Goal: Check status: Check status

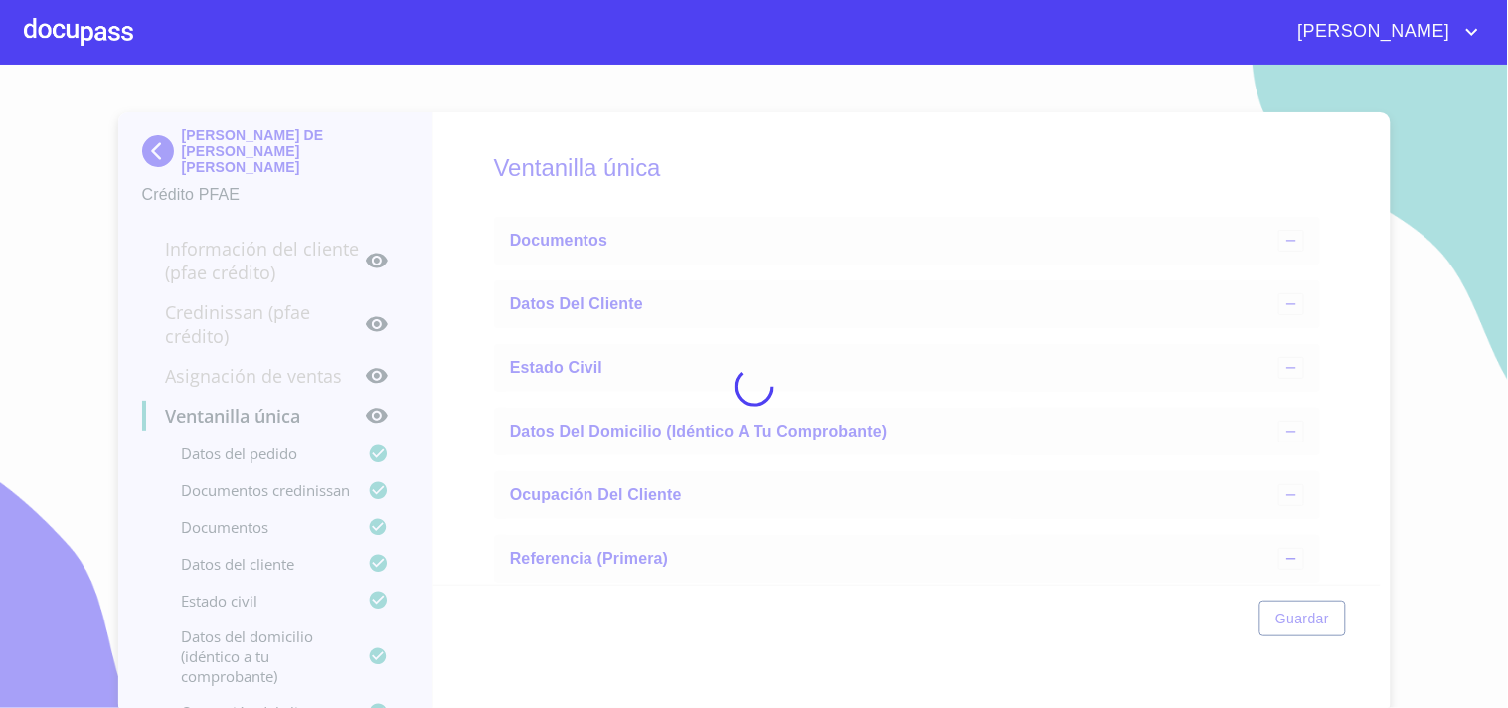
click at [24, 21] on div at bounding box center [78, 32] width 109 height 64
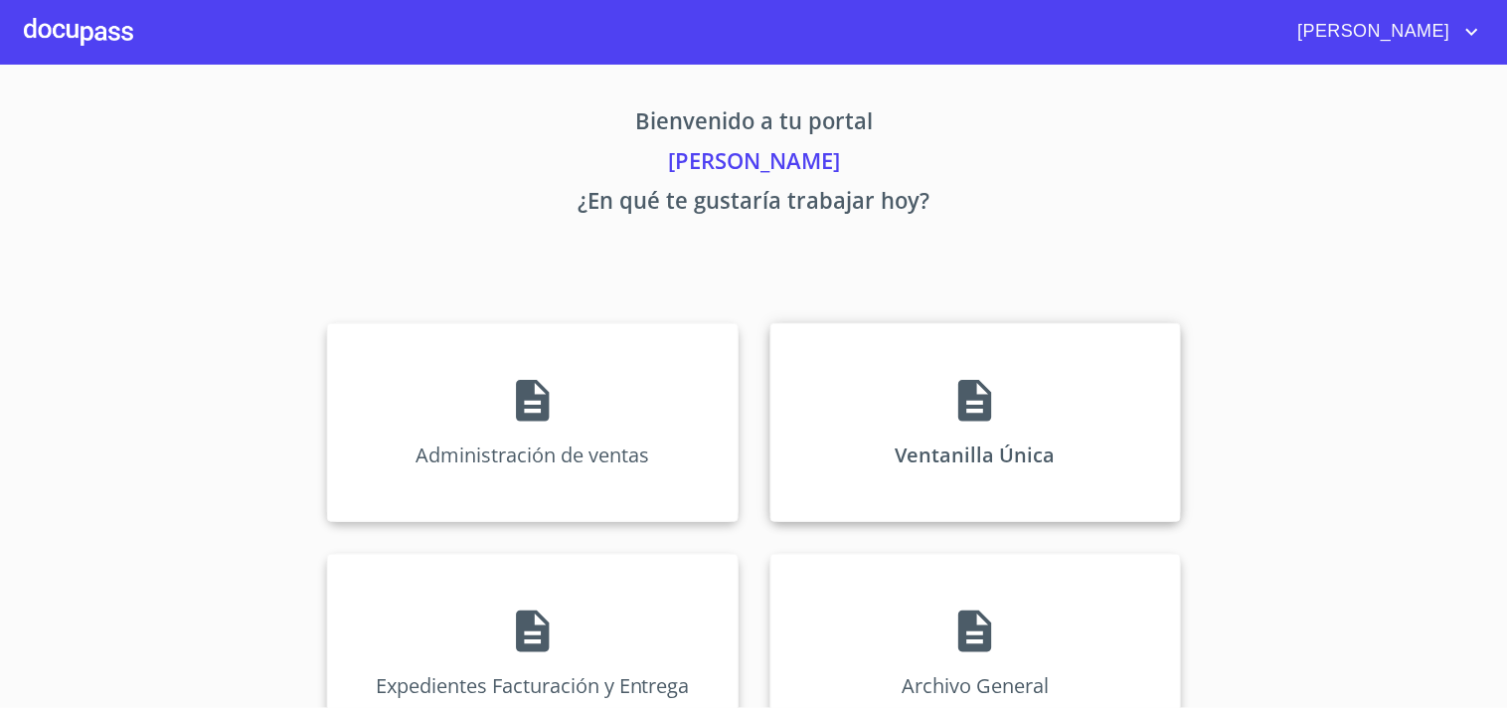
click at [872, 409] on div "Ventanilla Única" at bounding box center [975, 422] width 411 height 199
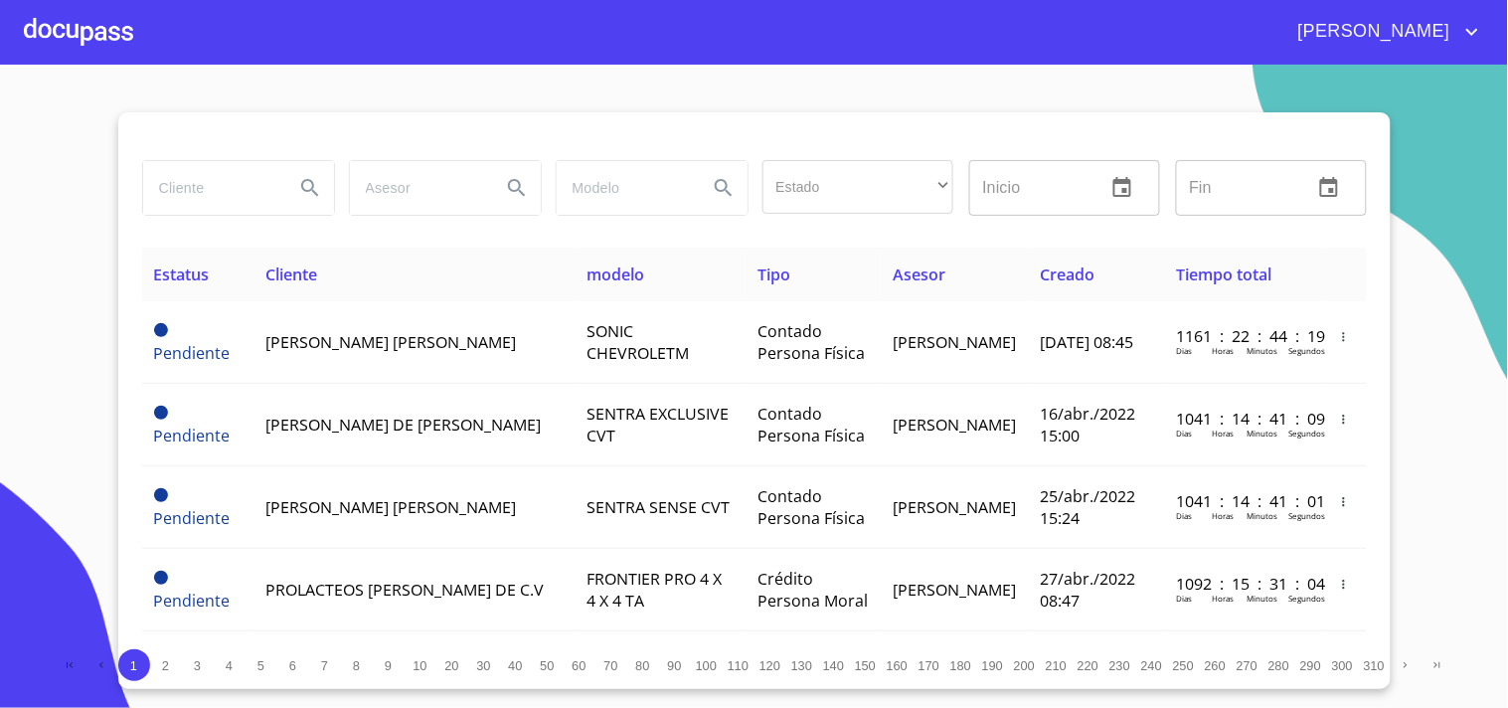
click at [235, 196] on input "search" at bounding box center [210, 188] width 135 height 54
type input "[PERSON_NAME]"
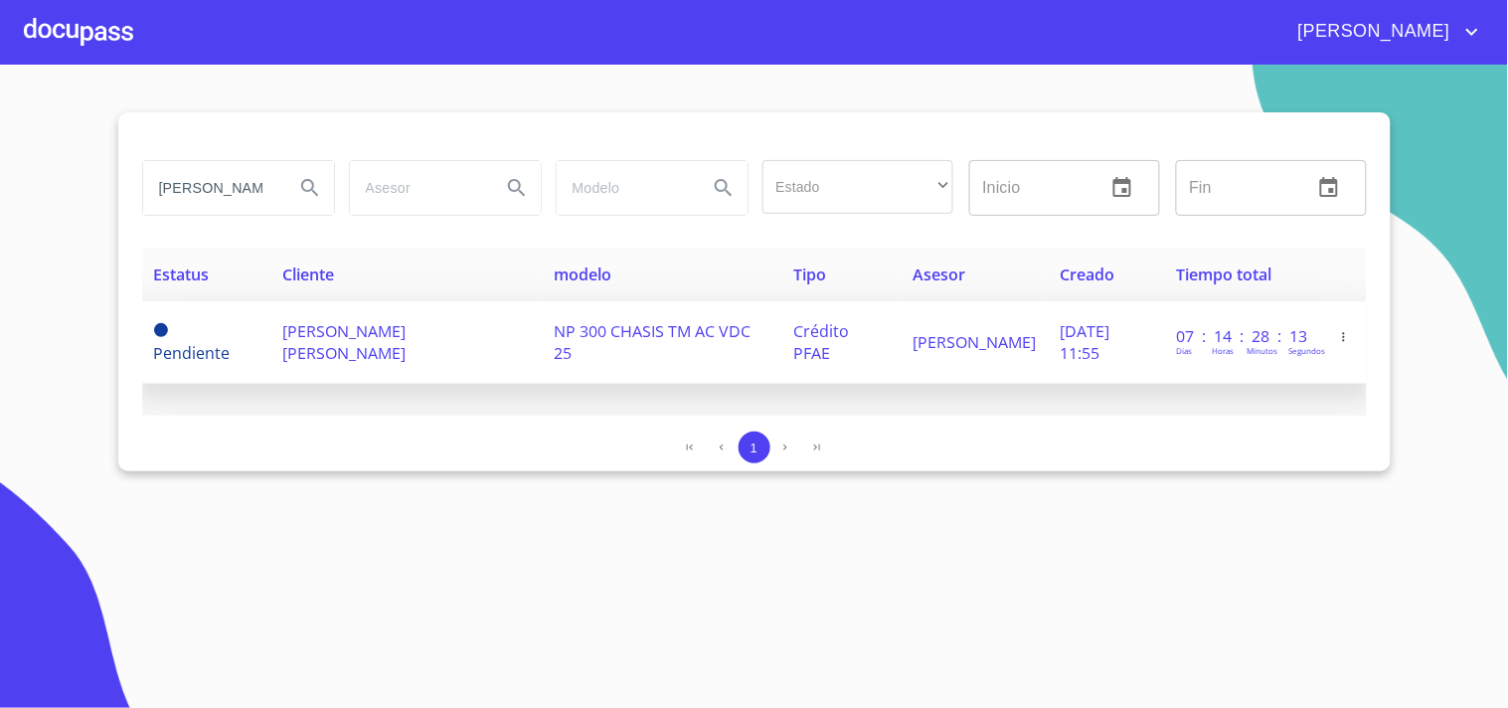
click at [549, 328] on td "NP 300 CHASIS TM AC VDC 25" at bounding box center [662, 342] width 240 height 83
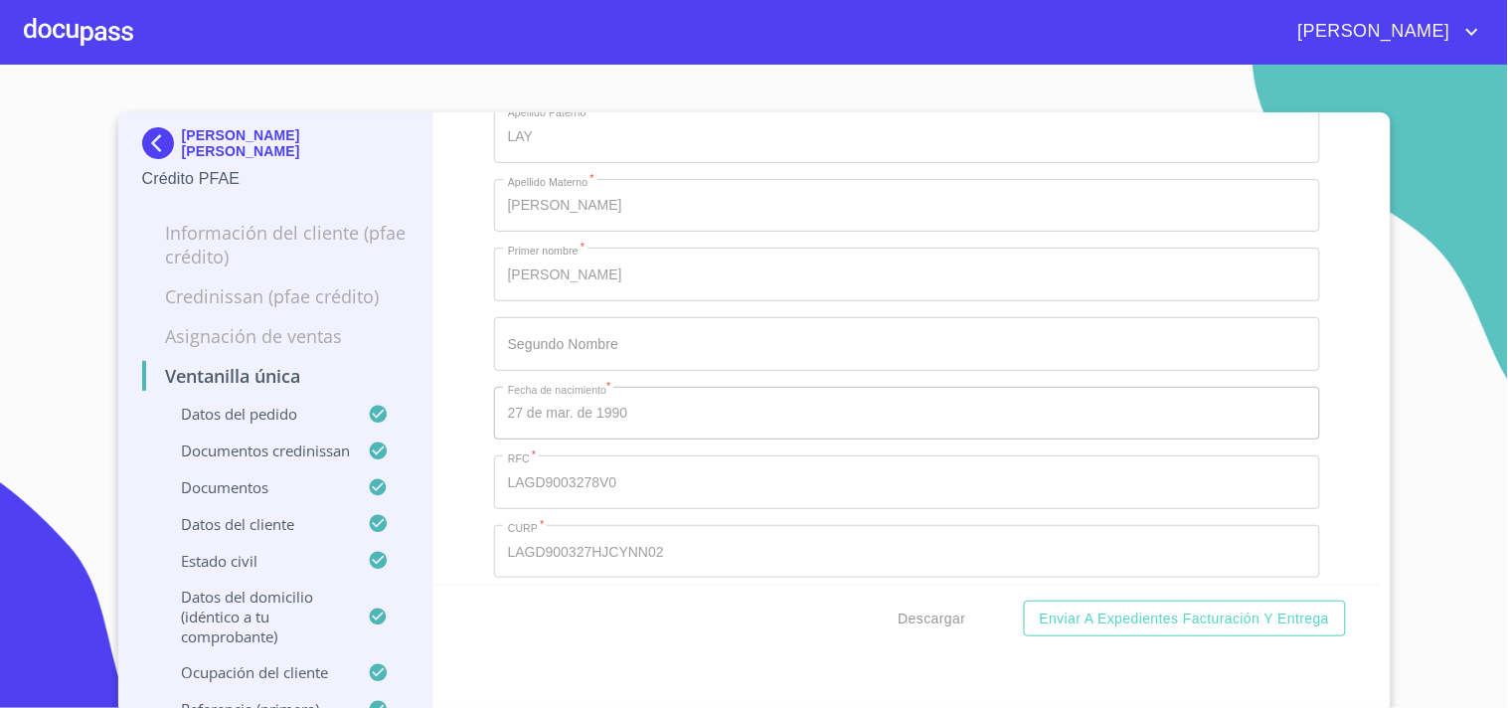
scroll to position [7290, 0]
click at [72, 41] on div at bounding box center [78, 32] width 109 height 64
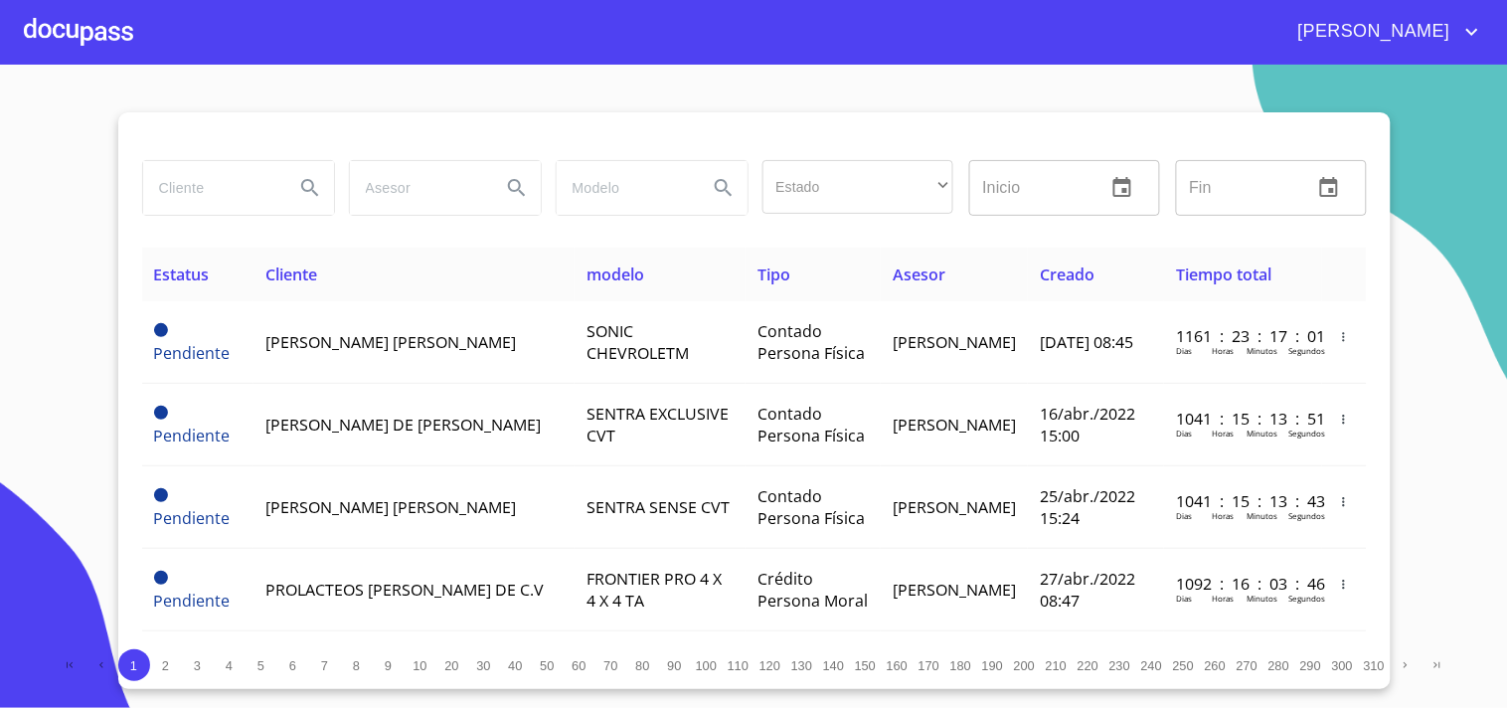
click at [243, 194] on input "search" at bounding box center [210, 188] width 135 height 54
type input "[PERSON_NAME]"
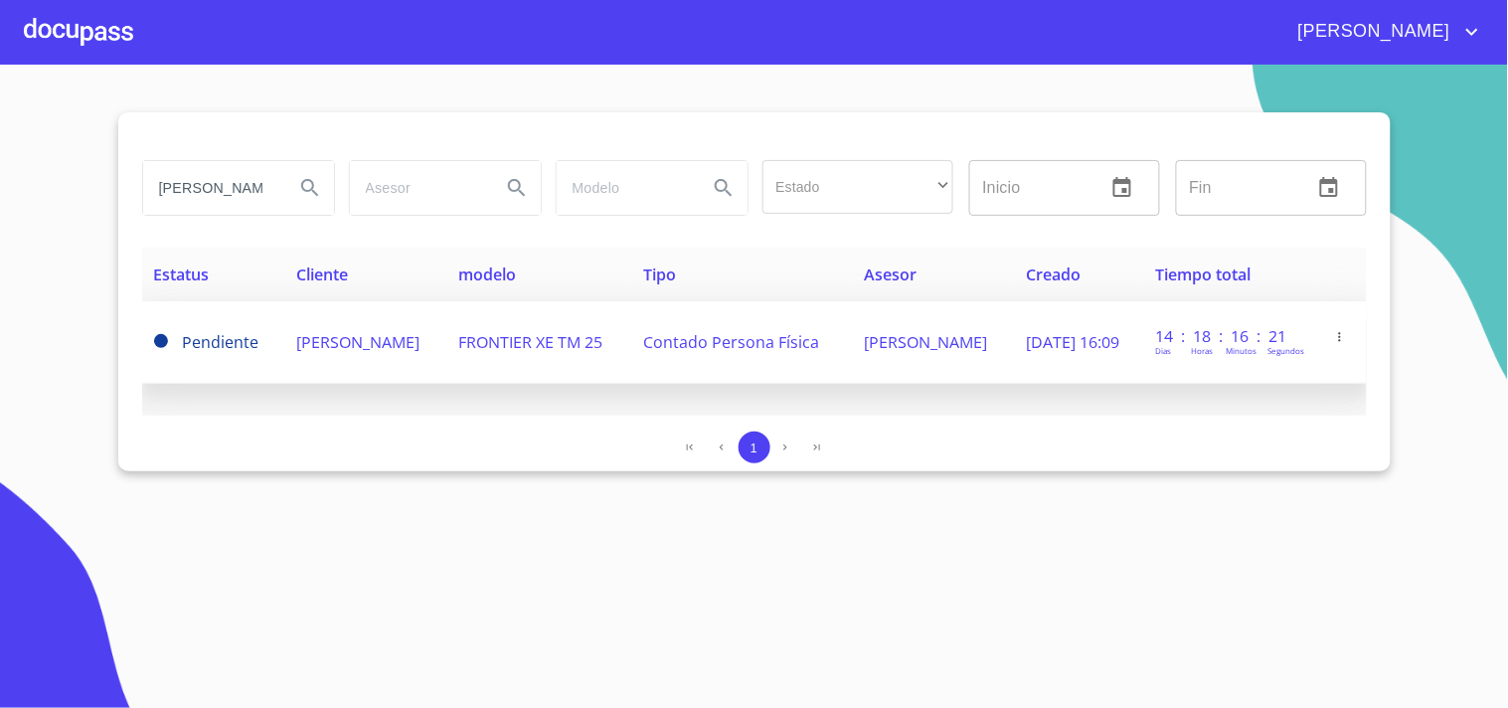
click at [485, 348] on span "FRONTIER XE TM 25" at bounding box center [530, 342] width 144 height 22
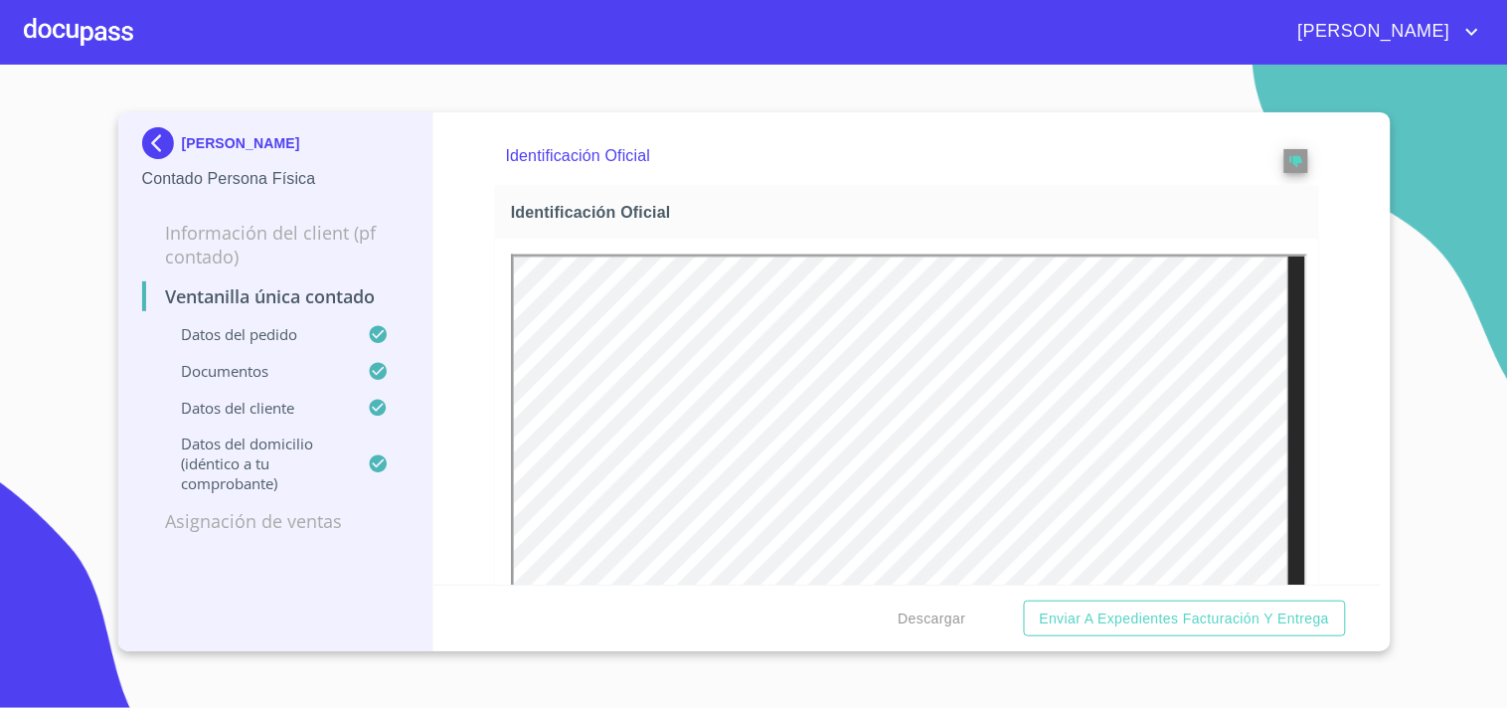
scroll to position [662, 0]
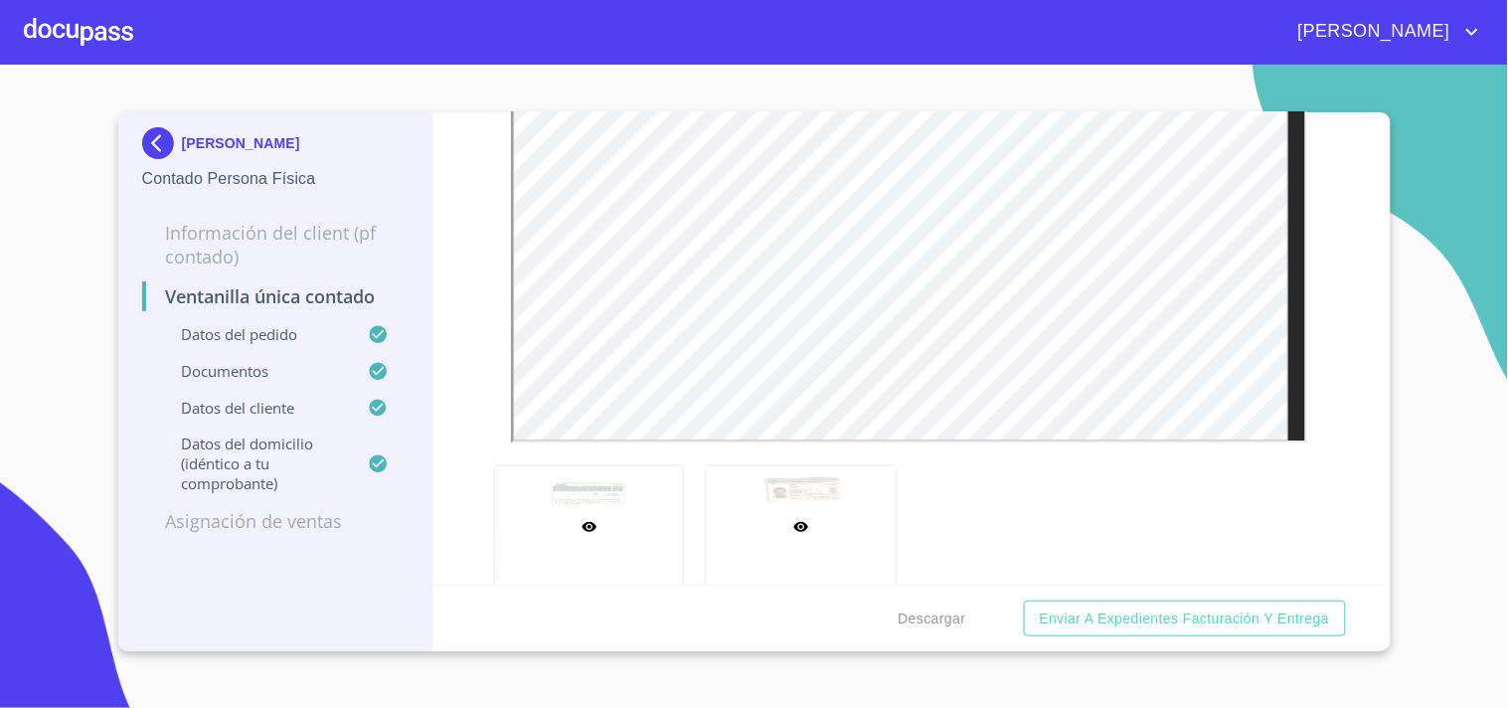
click at [868, 514] on div at bounding box center [801, 526] width 189 height 120
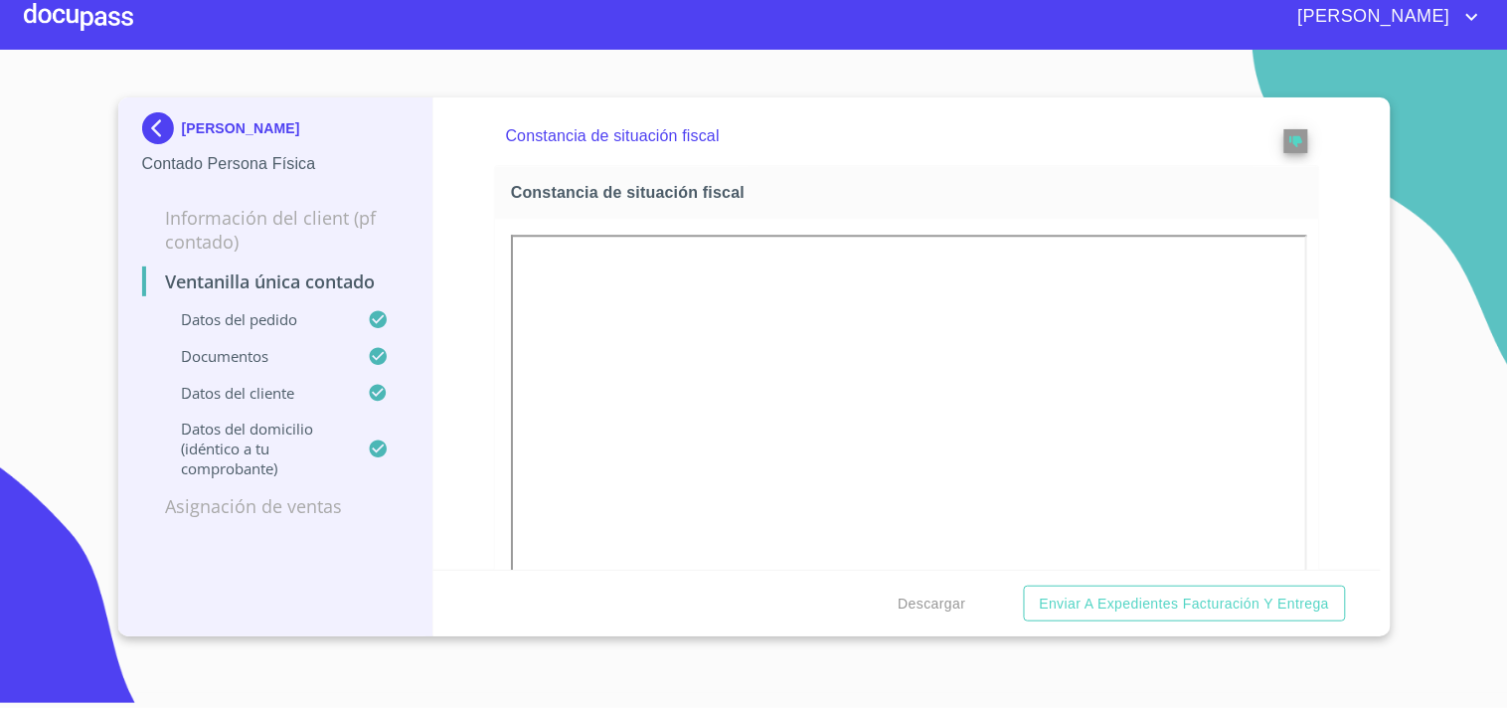
scroll to position [3203, 0]
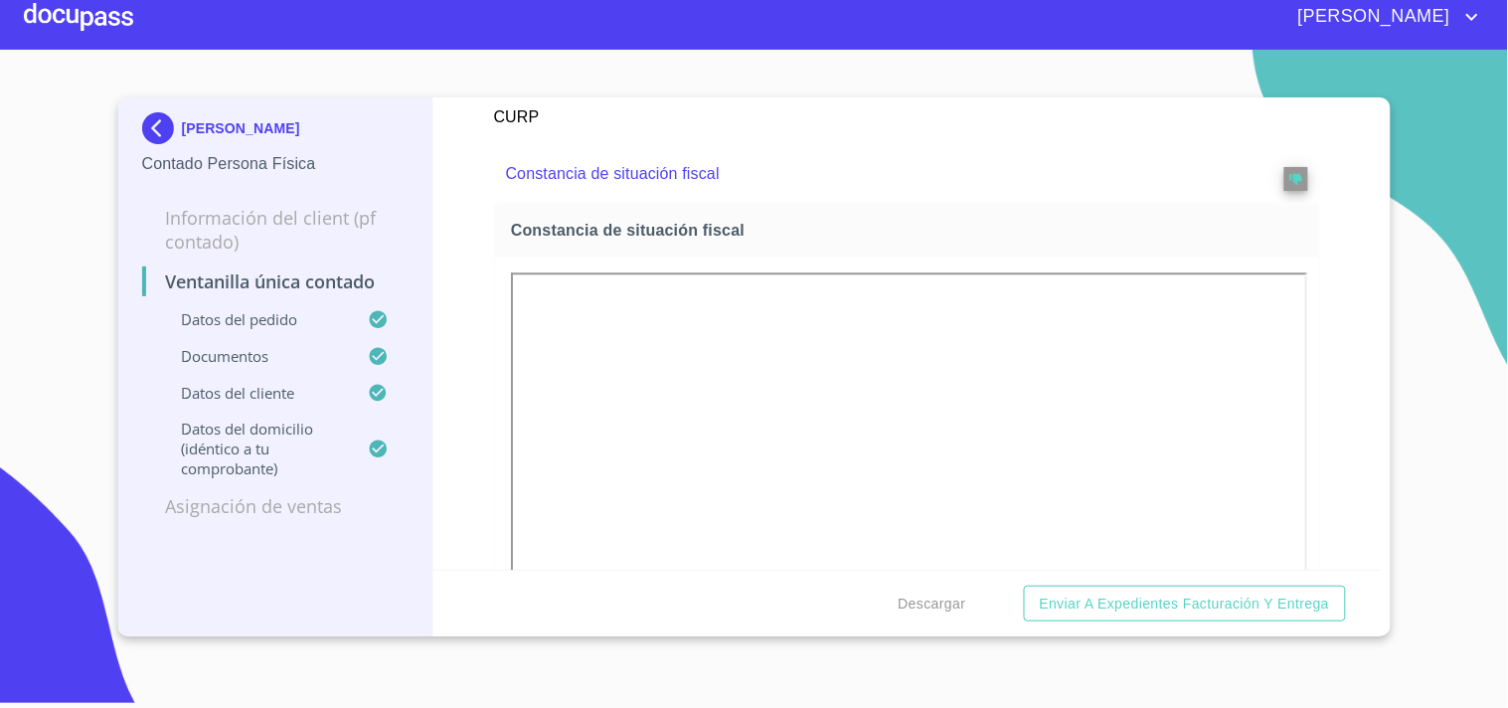
click at [51, 12] on div at bounding box center [78, 17] width 109 height 64
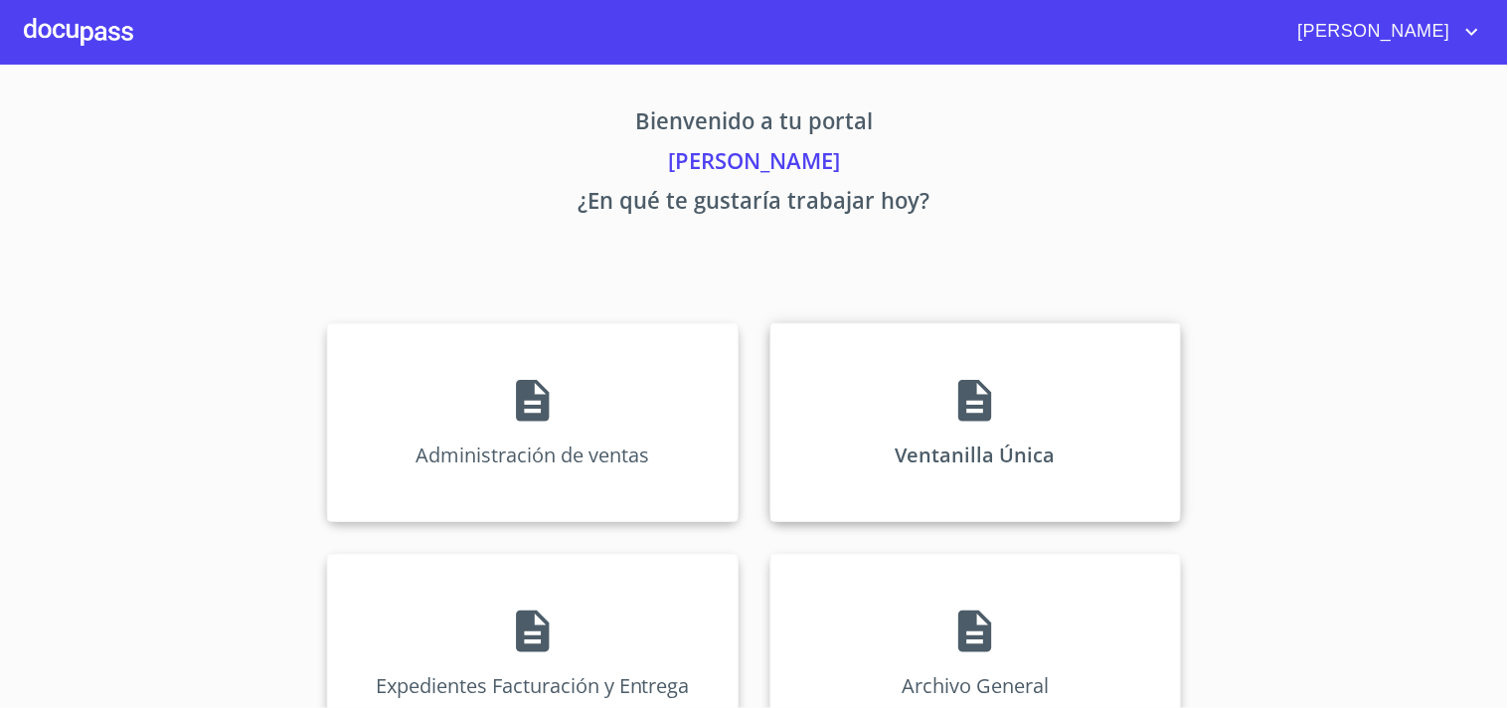
click at [944, 443] on p "Ventanilla Única" at bounding box center [976, 454] width 160 height 27
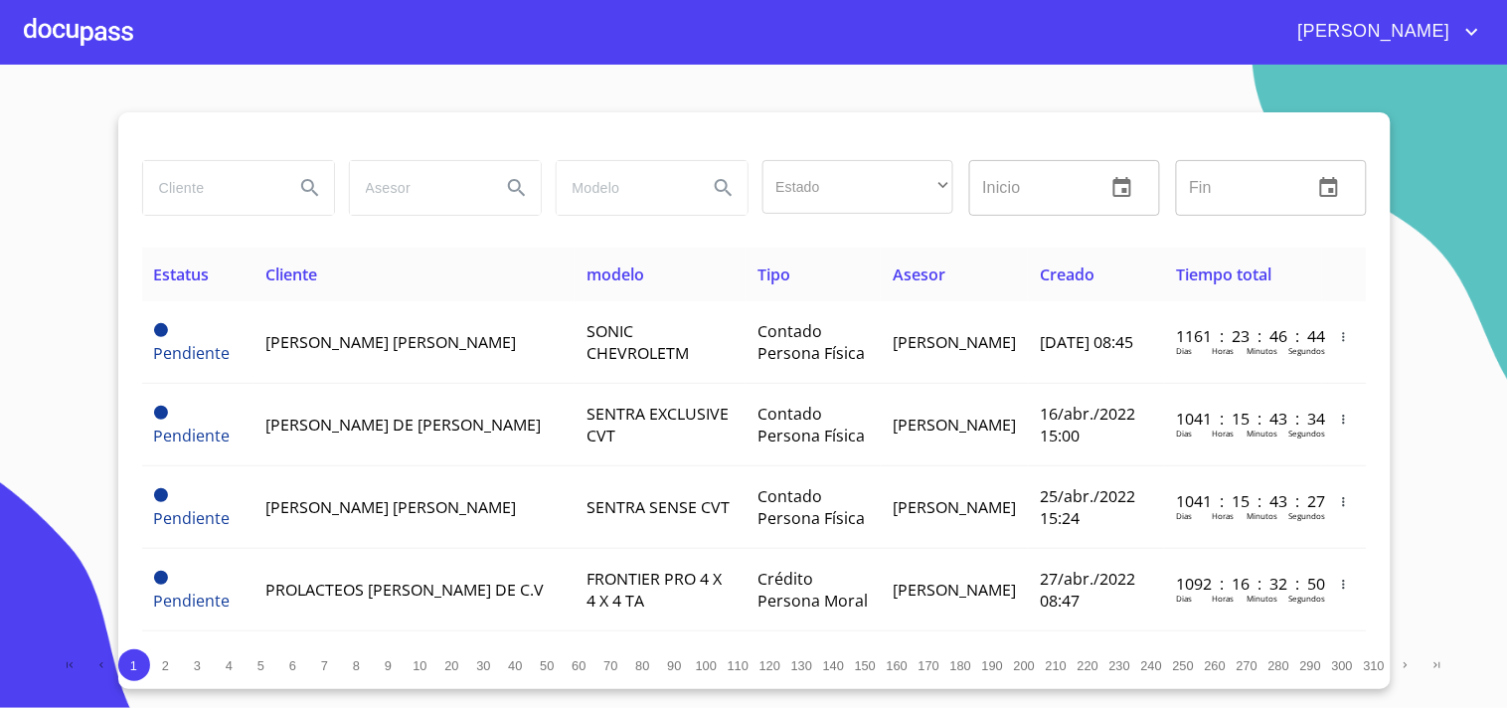
click at [216, 203] on input "search" at bounding box center [210, 188] width 135 height 54
type input "[PERSON_NAME]"
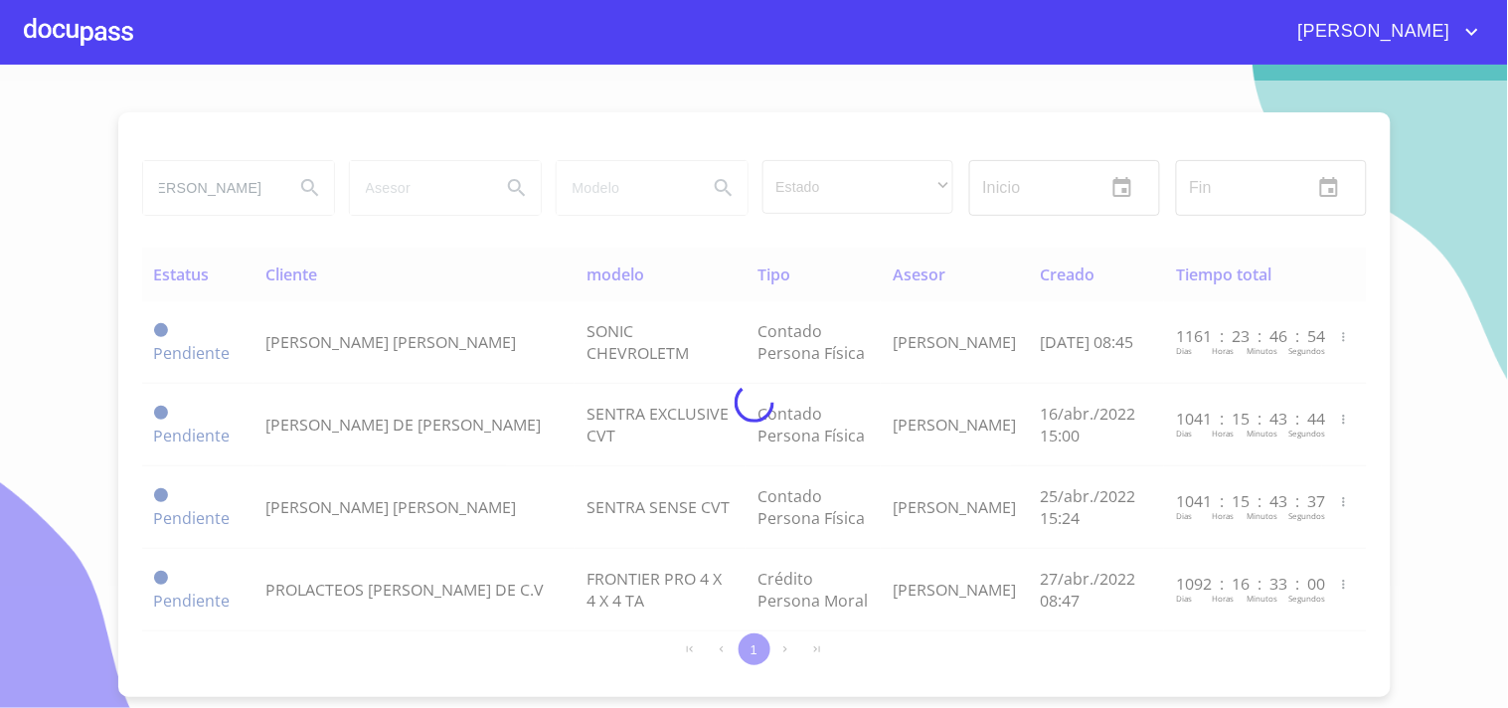
scroll to position [0, 0]
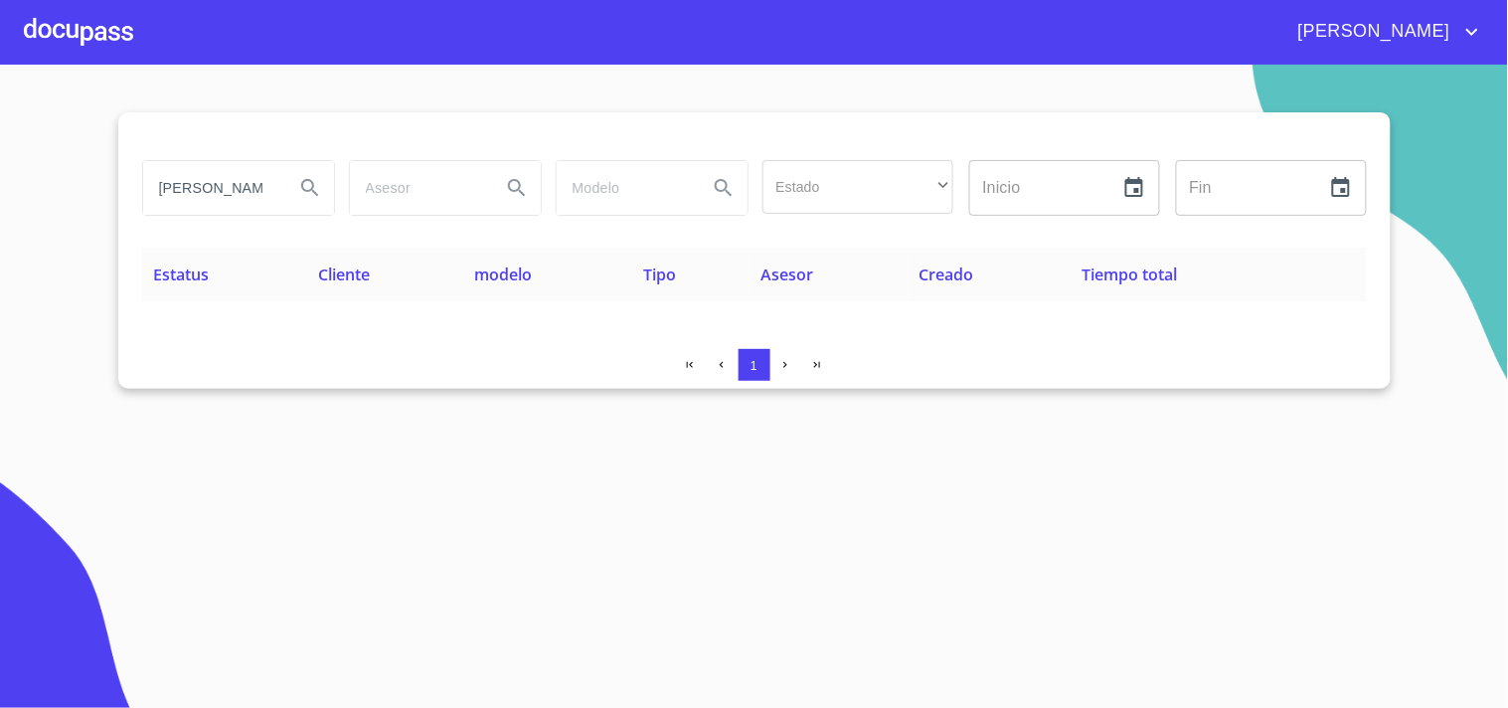
click at [55, 38] on div at bounding box center [78, 32] width 109 height 64
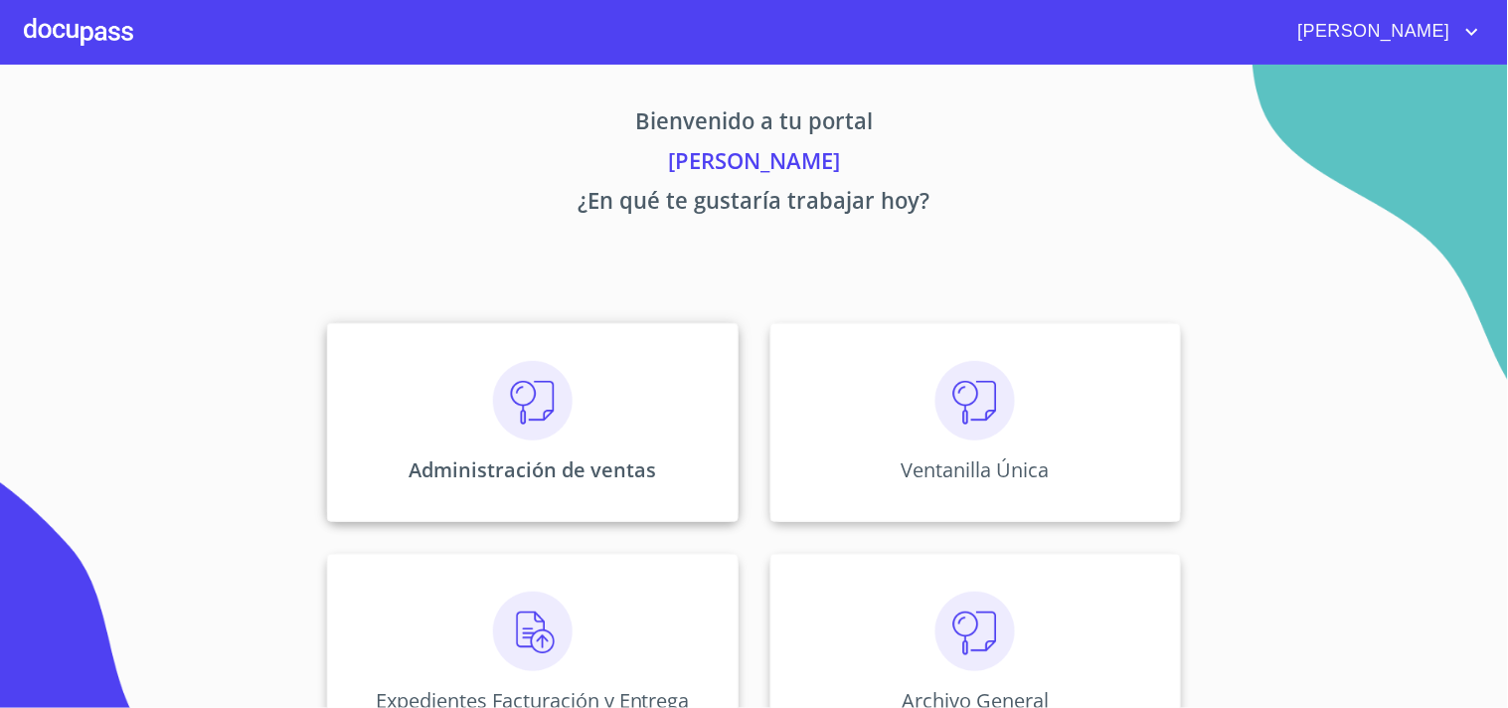
click at [594, 455] on div "Administración de ventas" at bounding box center [532, 422] width 411 height 199
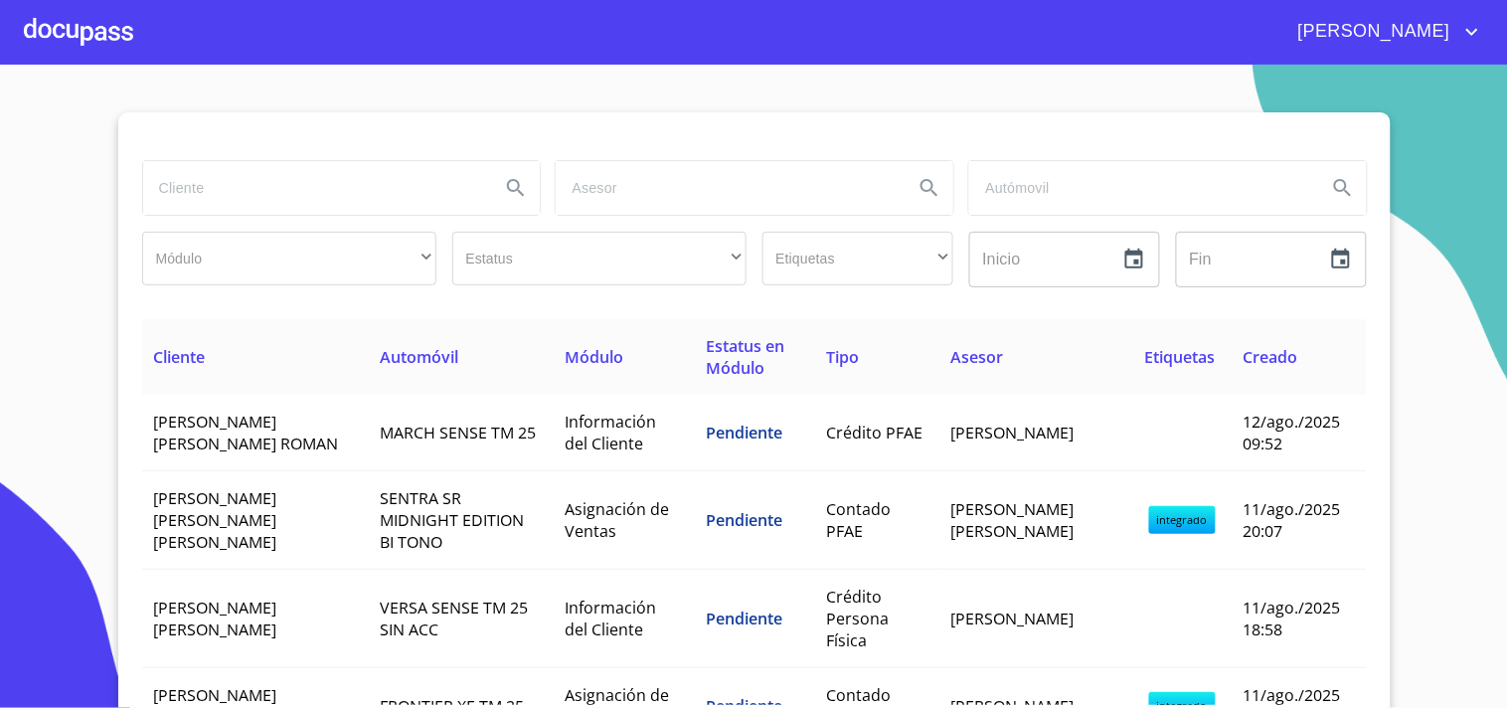
click at [388, 182] on input "search" at bounding box center [314, 188] width 342 height 54
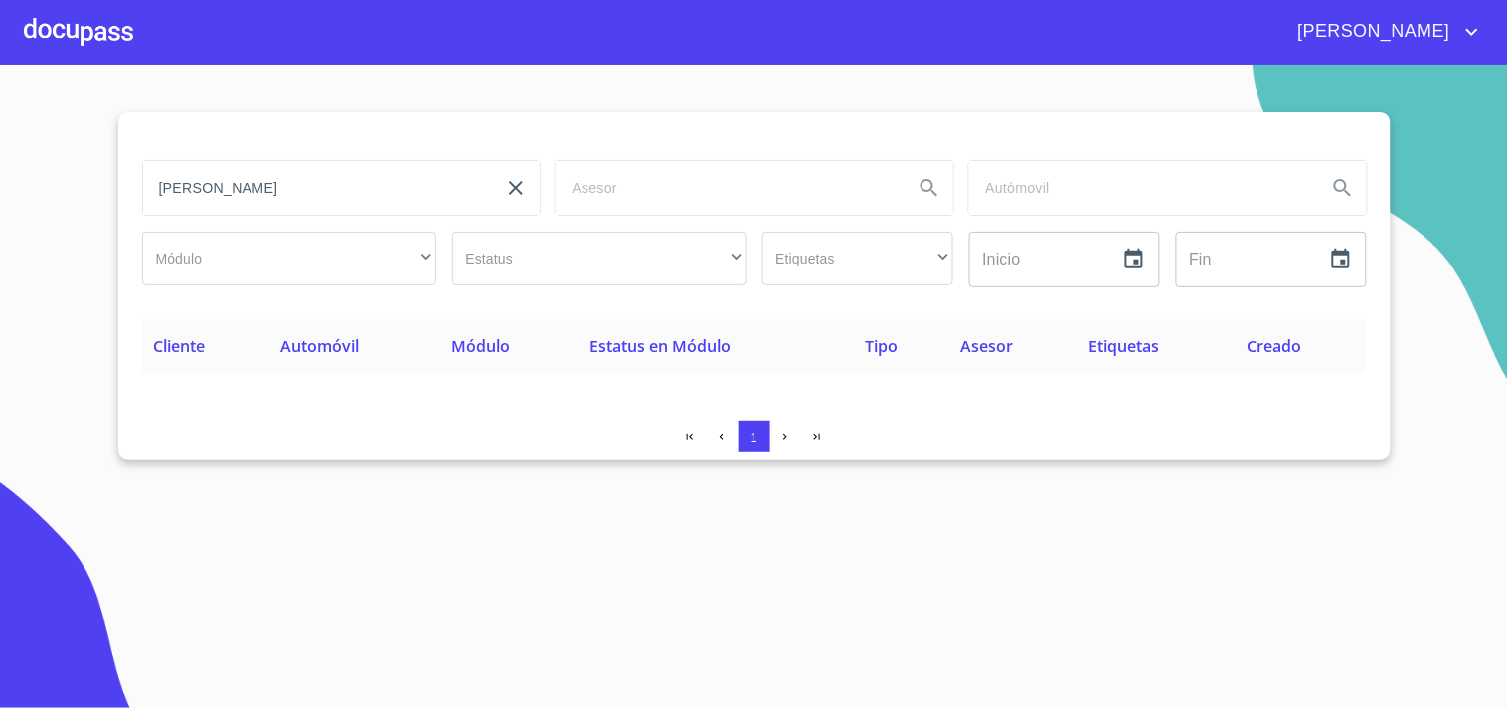
click at [362, 199] on input "[PERSON_NAME]" at bounding box center [314, 188] width 342 height 54
type input "S"
type input "[PERSON_NAME]"
click at [106, 33] on div at bounding box center [78, 32] width 109 height 64
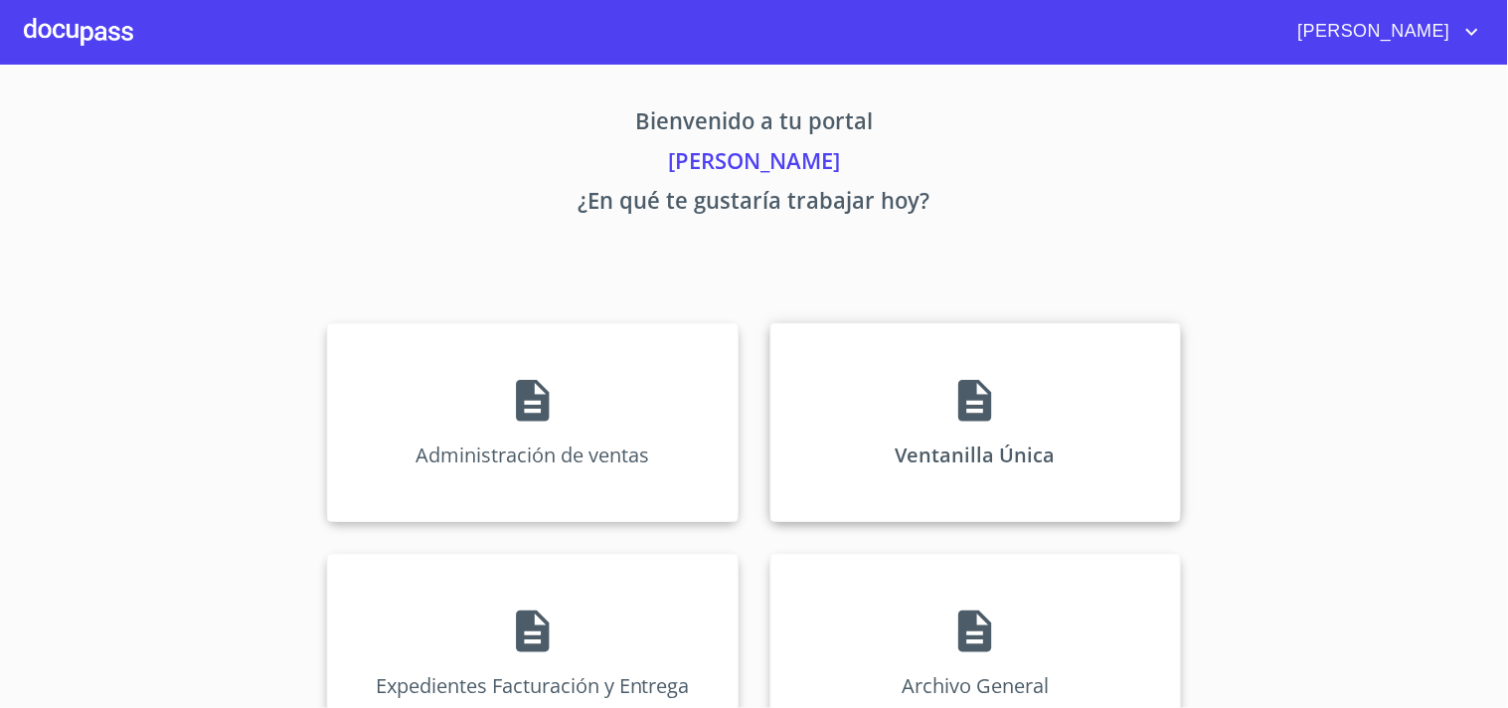
click at [925, 415] on div "Ventanilla Única" at bounding box center [975, 422] width 411 height 199
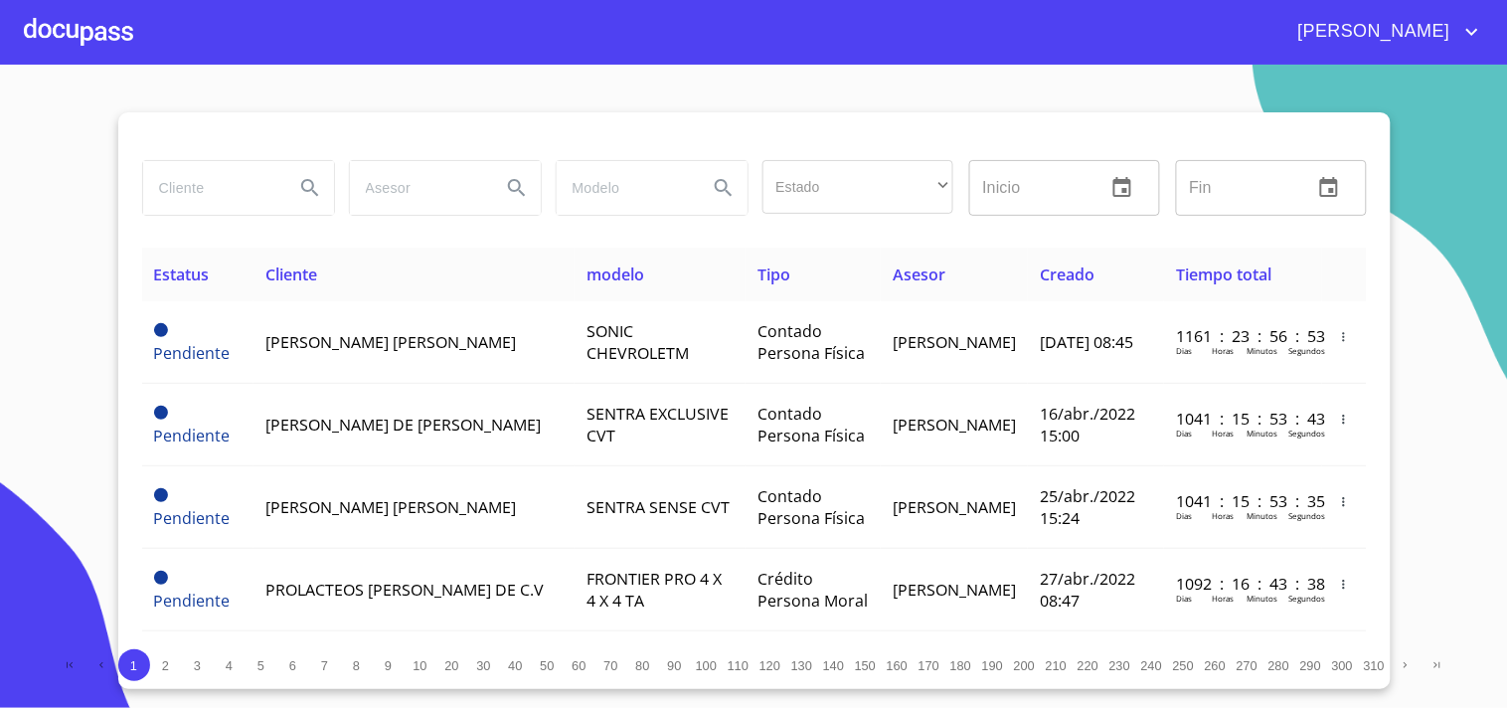
click at [87, 16] on div at bounding box center [78, 32] width 109 height 64
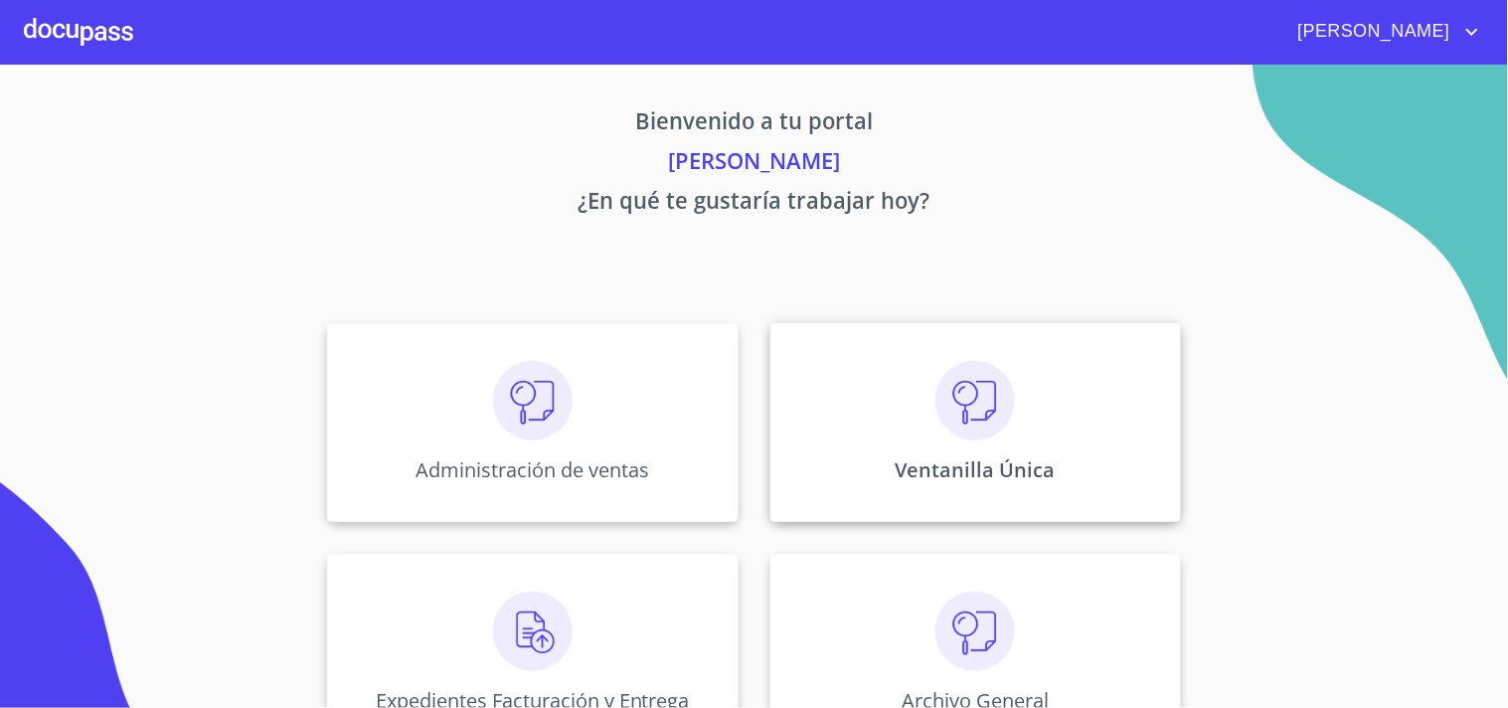
click at [975, 374] on img at bounding box center [976, 401] width 80 height 80
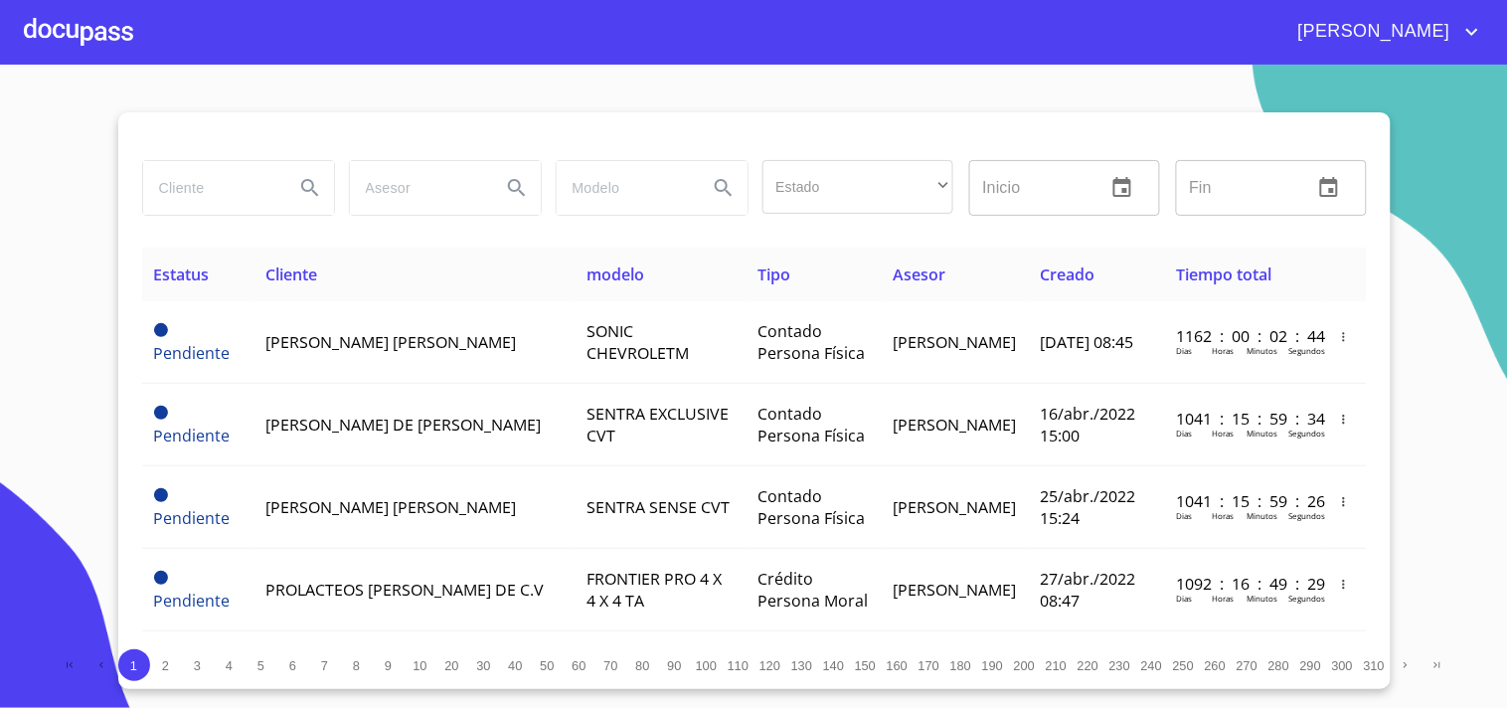
click at [225, 213] on input "search" at bounding box center [210, 188] width 135 height 54
type input "[PERSON_NAME]"
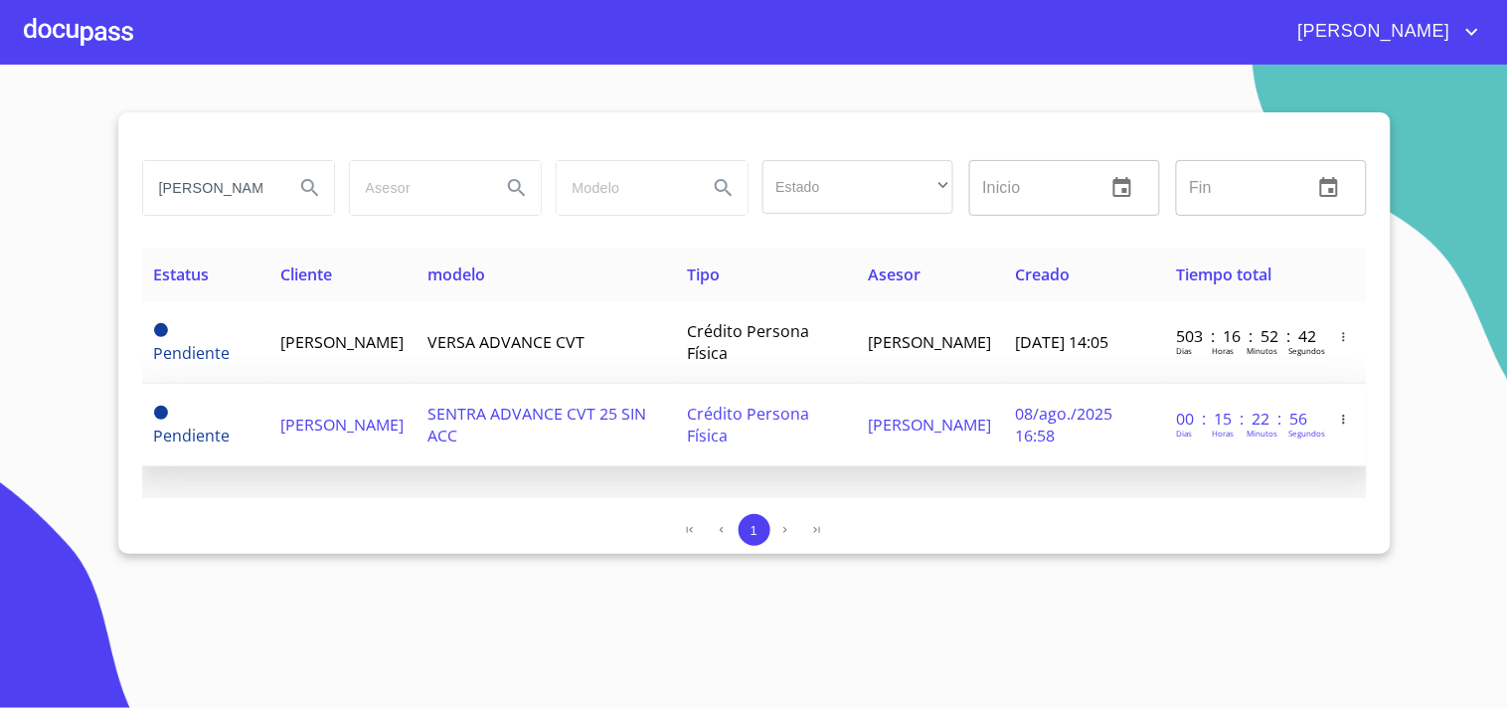
click at [1114, 409] on td "08/ago./2025 16:58" at bounding box center [1084, 425] width 161 height 83
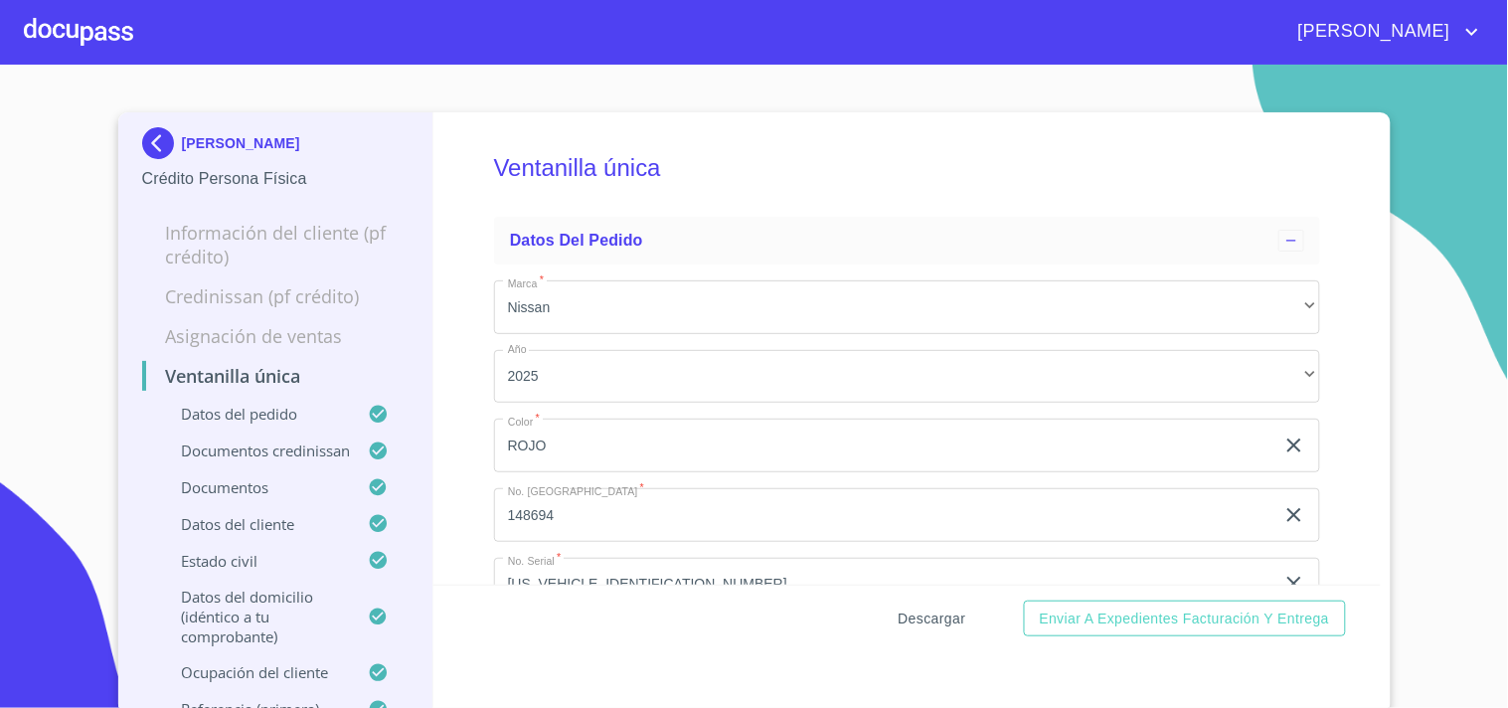
click at [947, 610] on span "Descargar" at bounding box center [933, 618] width 68 height 25
click at [141, 16] on div "[PERSON_NAME]" at bounding box center [808, 32] width 1351 height 32
click at [129, 22] on div at bounding box center [78, 32] width 109 height 64
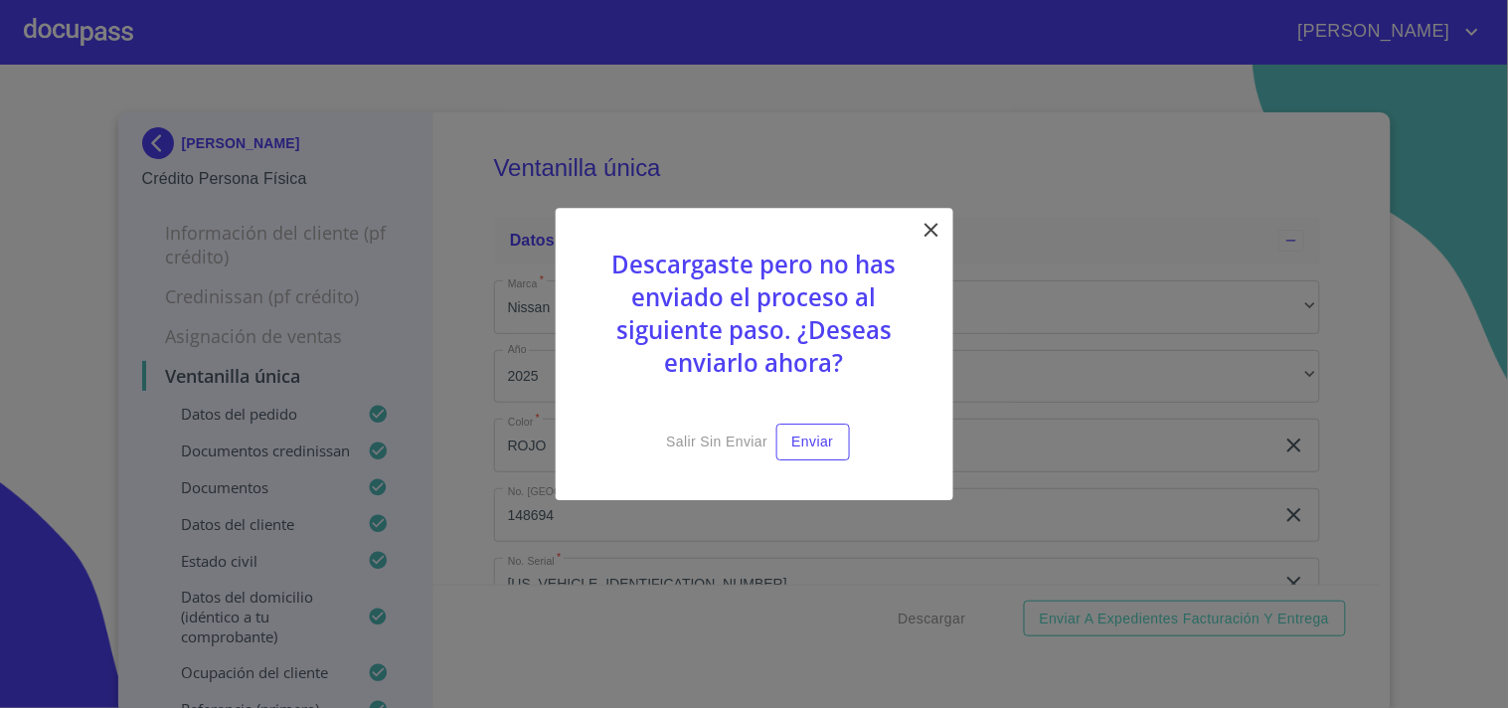
click at [942, 219] on div "Descargaste pero no has enviado el proceso al siguiente paso. ¿Deseas enviarlo …" at bounding box center [755, 354] width 398 height 292
click at [925, 227] on icon at bounding box center [932, 230] width 24 height 24
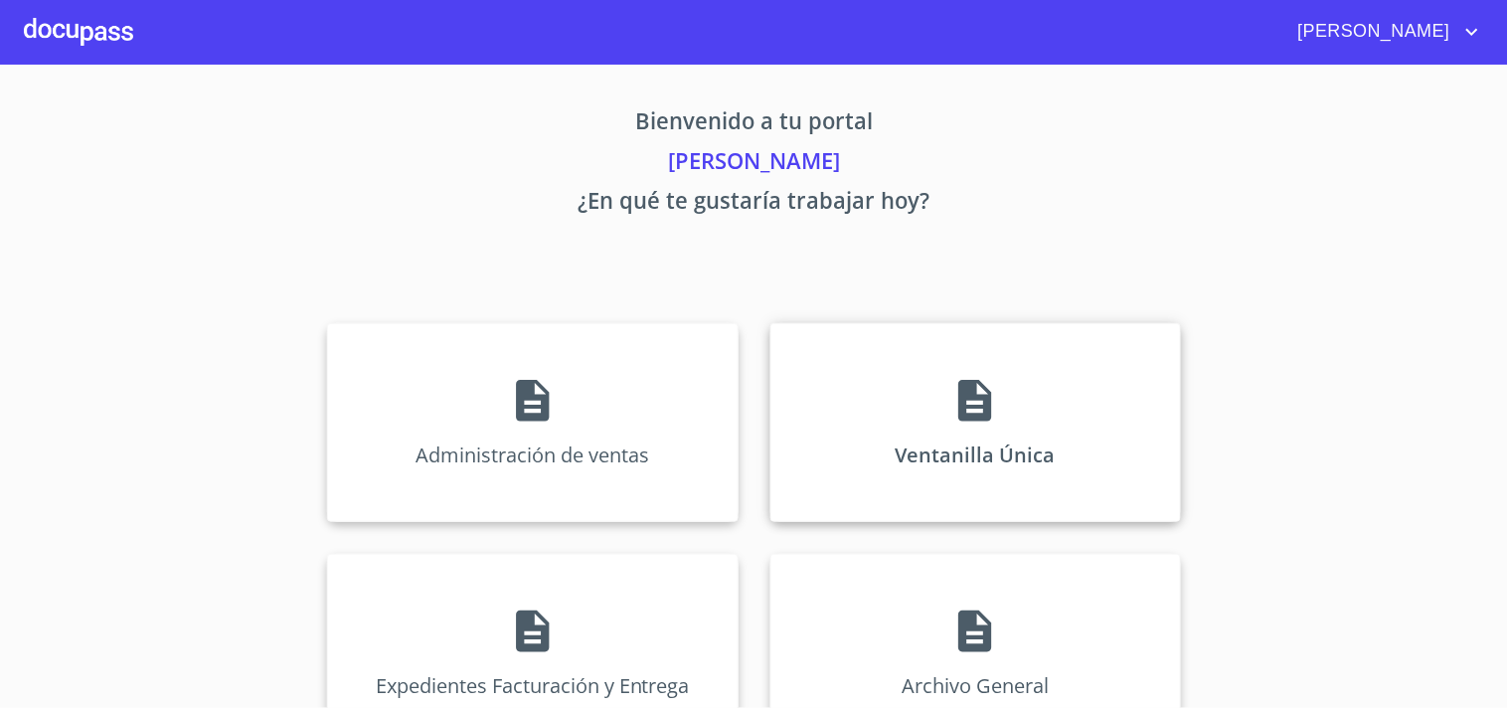
click at [974, 433] on div "Ventanilla Única" at bounding box center [975, 422] width 411 height 199
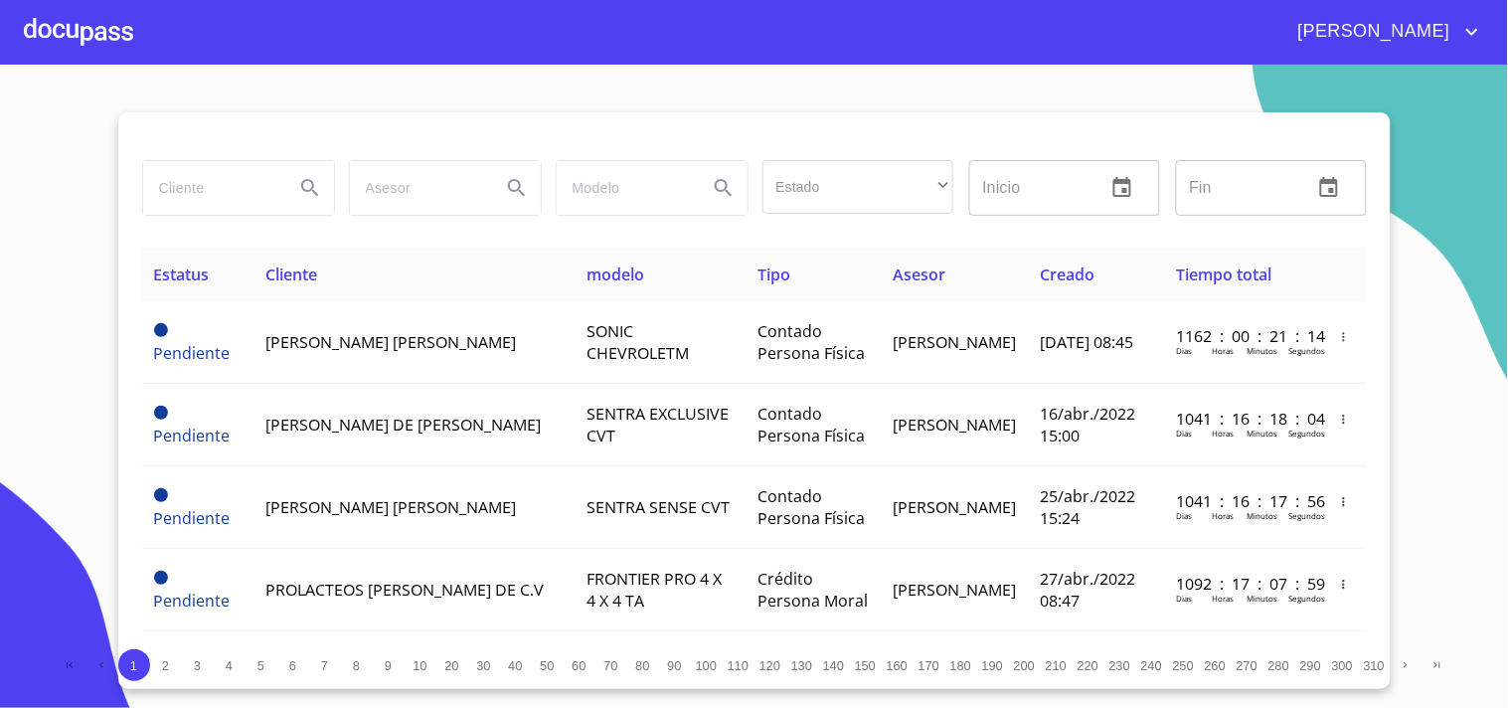
click at [224, 191] on input "search" at bounding box center [210, 188] width 135 height 54
type input "[PERSON_NAME] [PERSON_NAME]"
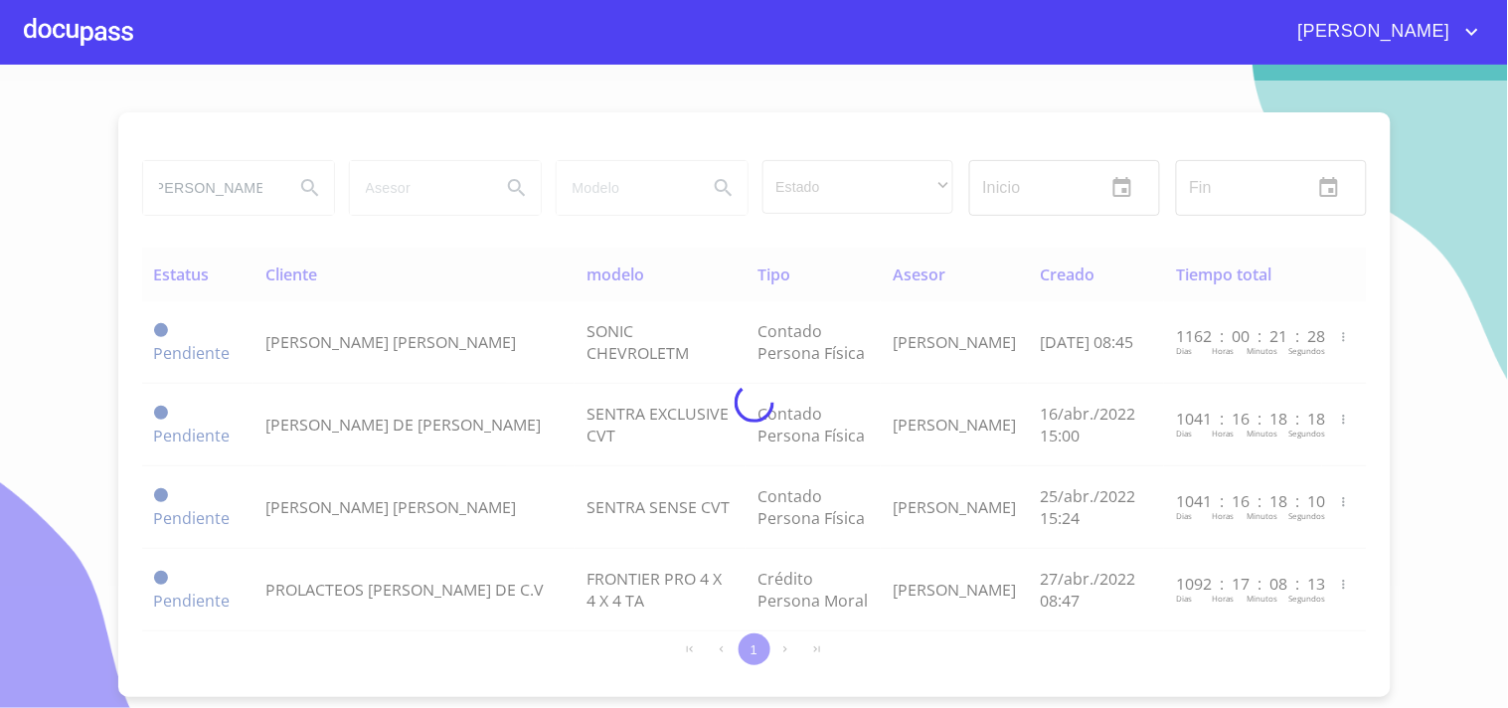
scroll to position [0, 0]
click at [0, 249] on div at bounding box center [754, 402] width 1508 height 643
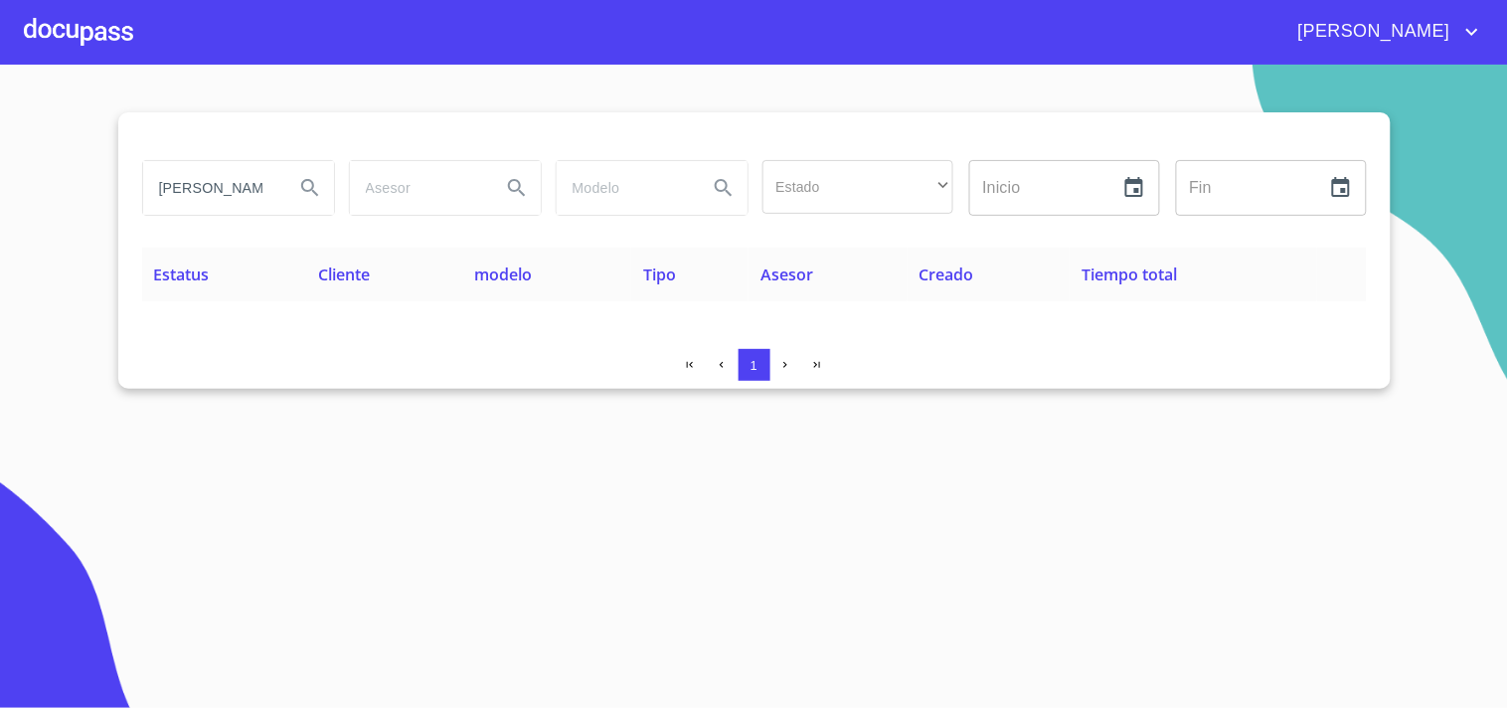
click at [64, 32] on div at bounding box center [78, 32] width 109 height 64
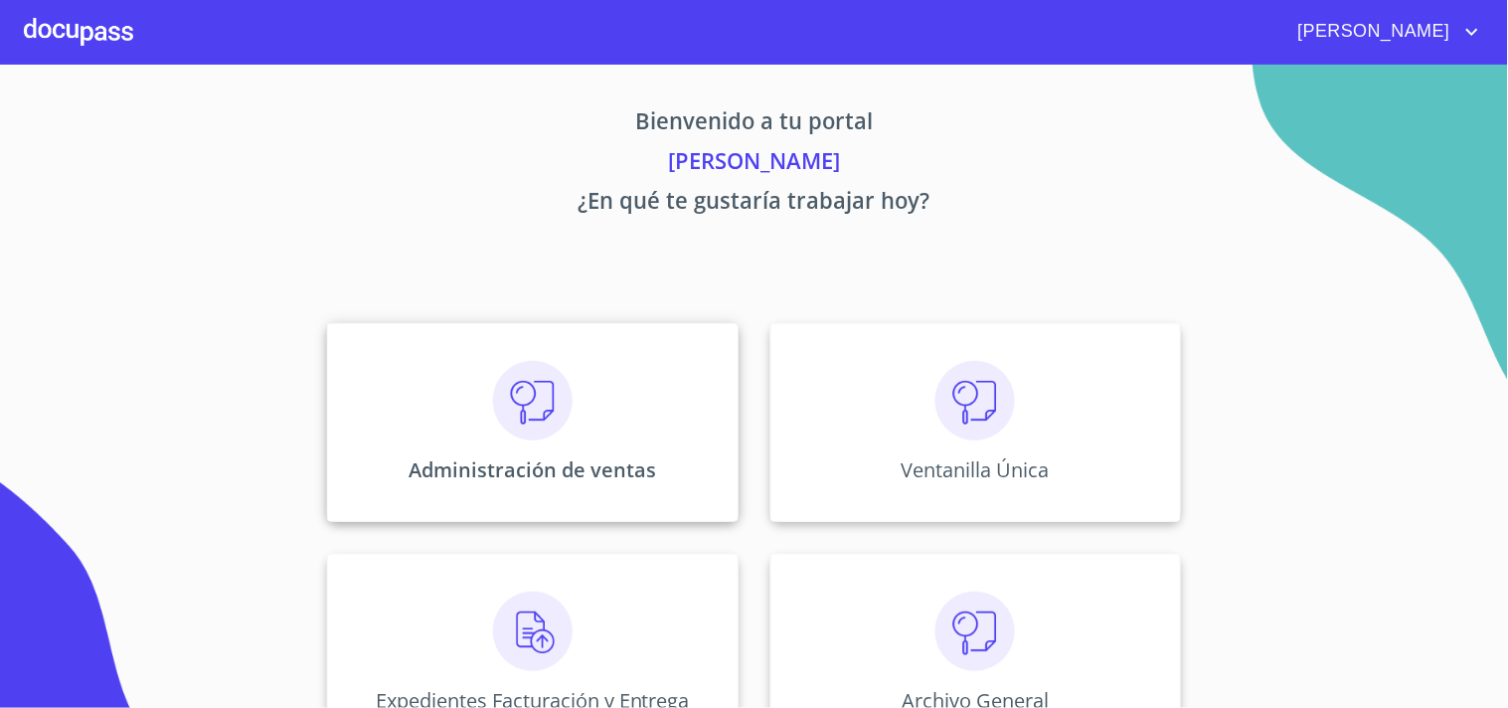
click at [597, 462] on p "Administración de ventas" at bounding box center [533, 469] width 248 height 27
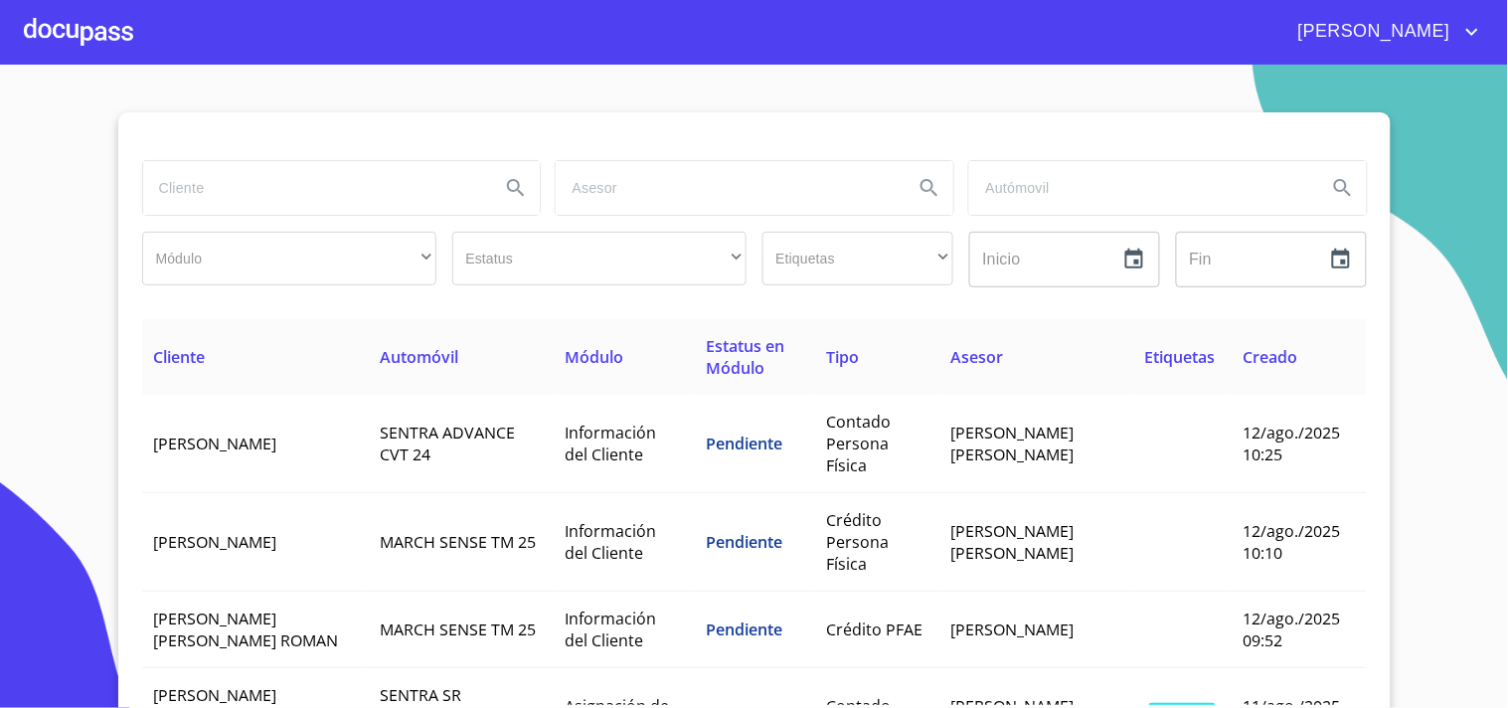
click at [379, 190] on input "search" at bounding box center [314, 188] width 342 height 54
type input "[PERSON_NAME] [PERSON_NAME]"
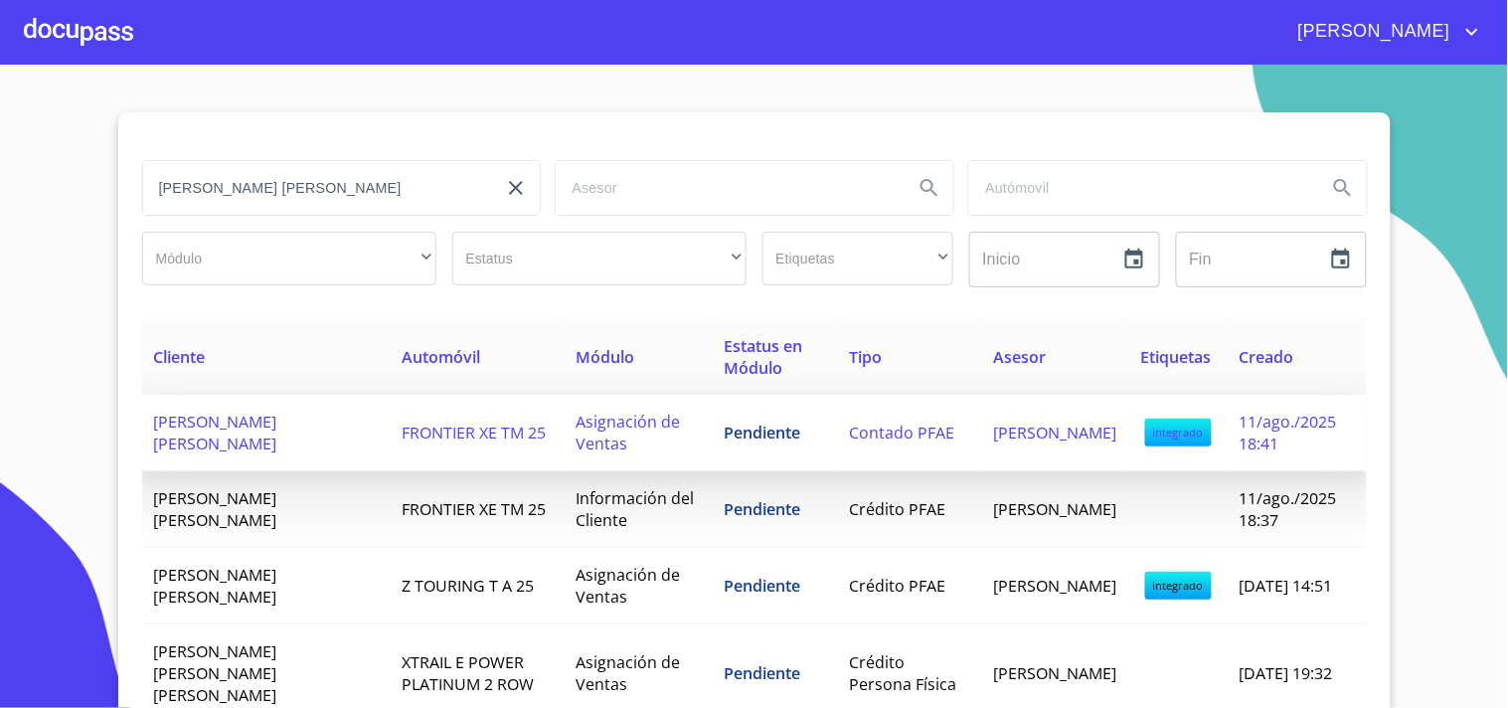
click at [406, 435] on span "FRONTIER XE TM 25" at bounding box center [474, 433] width 144 height 22
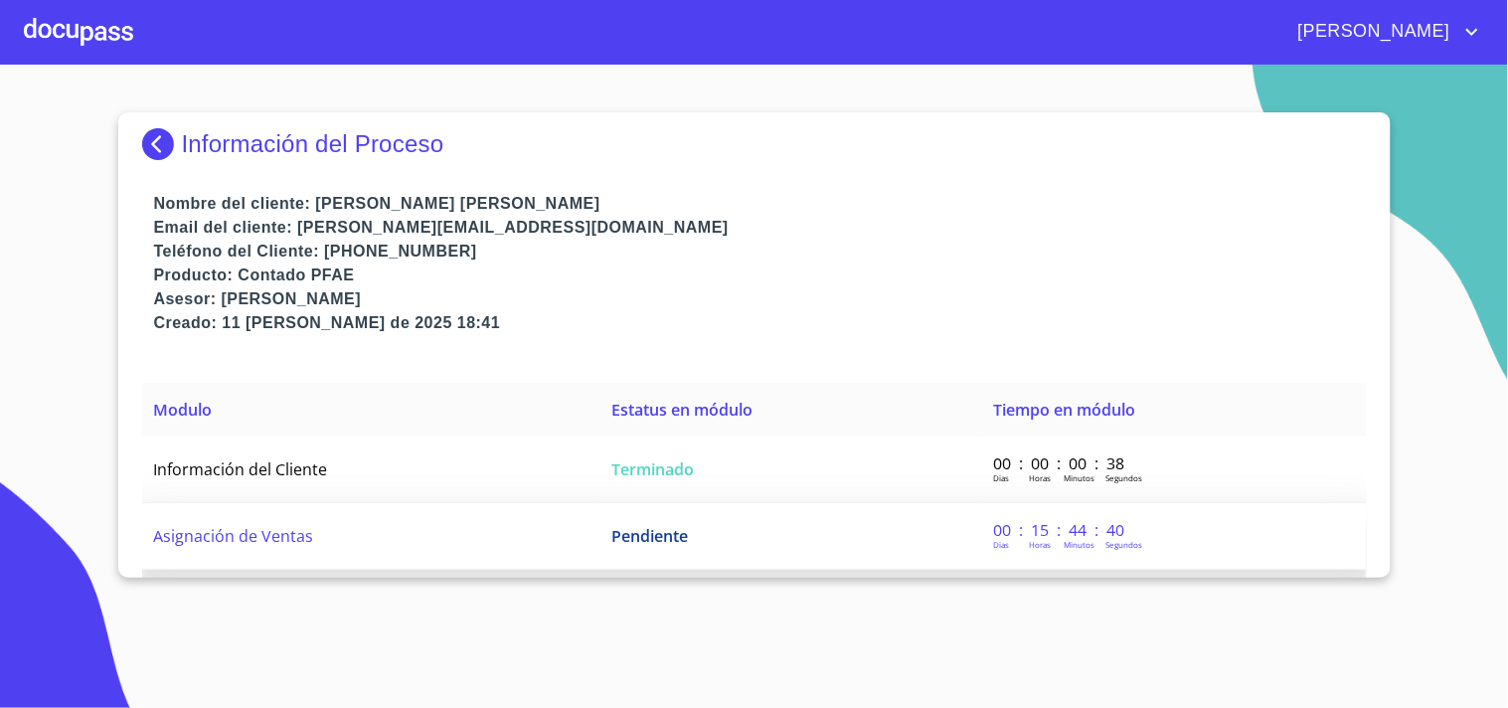
click at [850, 549] on td "Pendiente" at bounding box center [790, 536] width 382 height 67
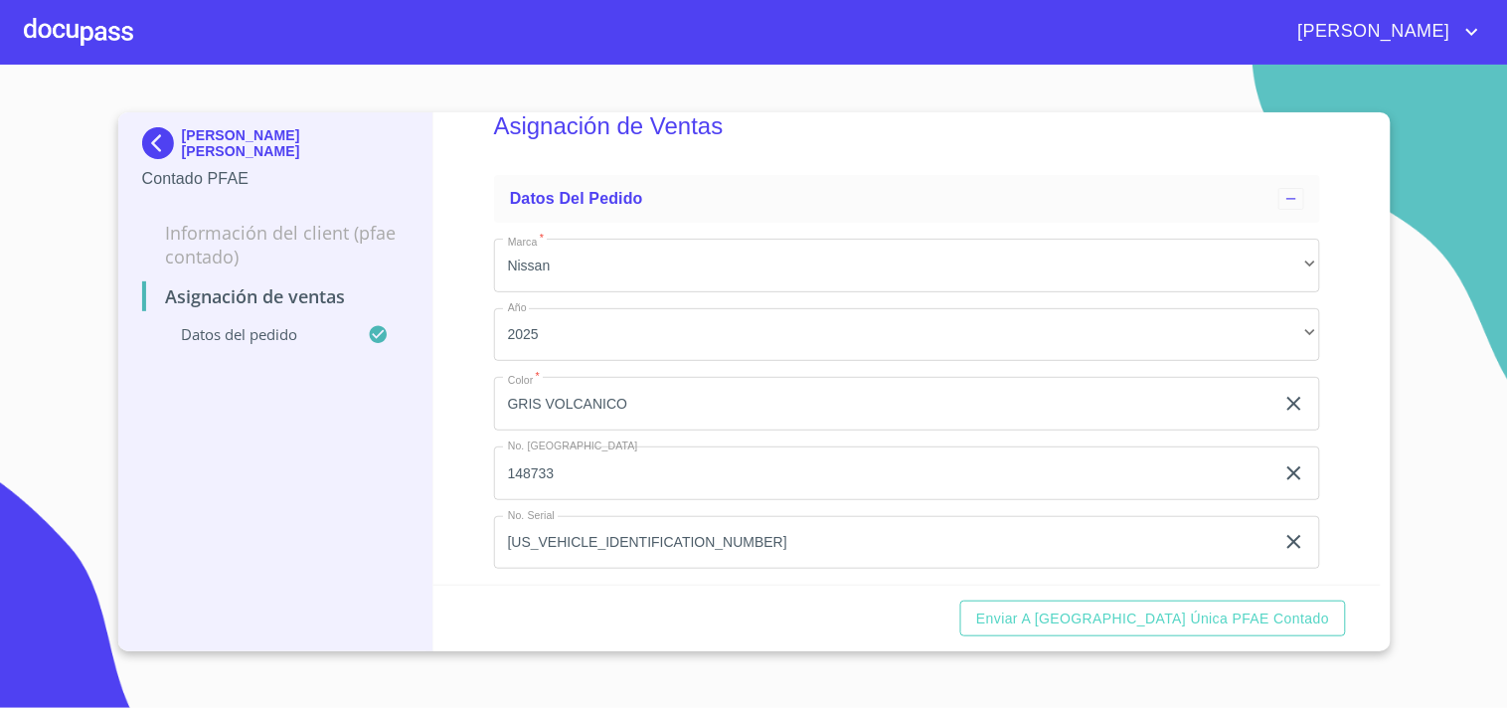
scroll to position [65, 0]
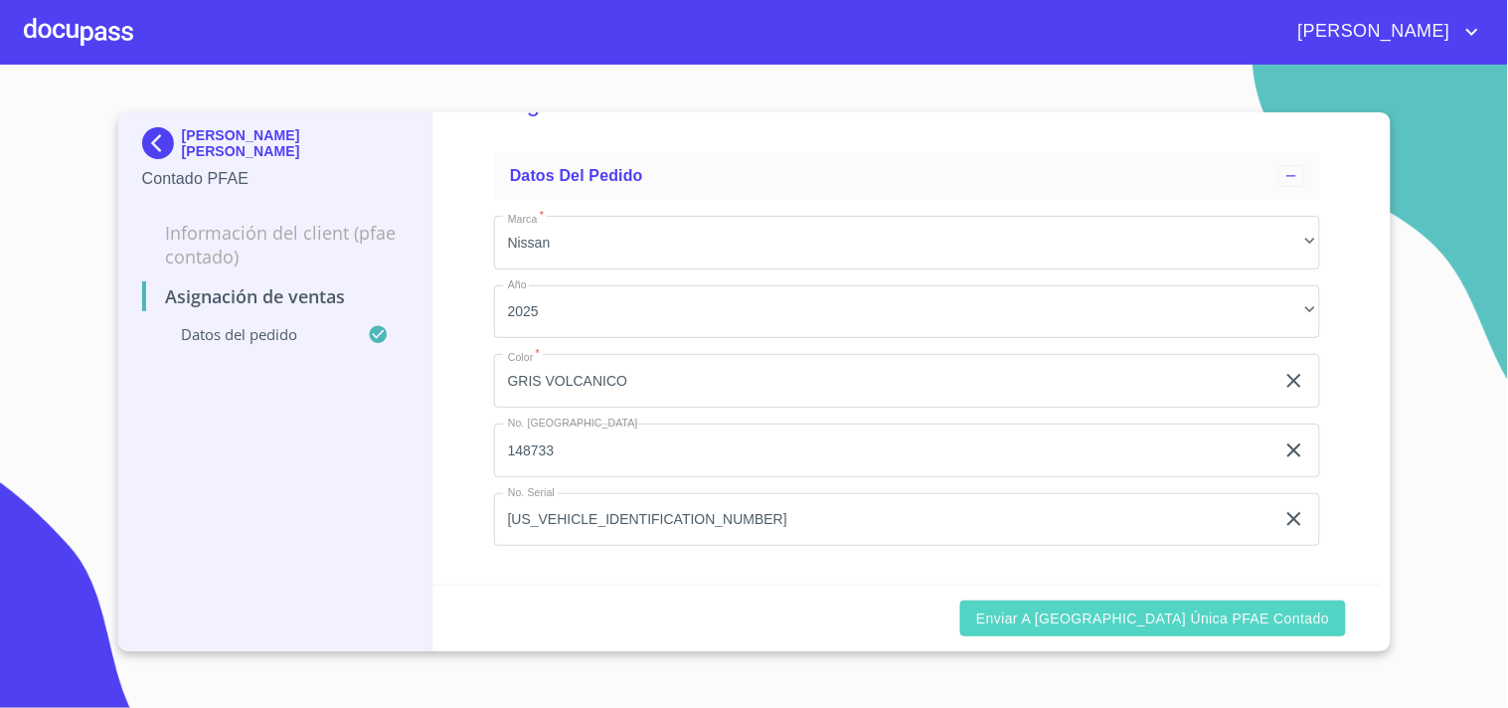
click at [1099, 614] on span "Enviar a [GEOGRAPHIC_DATA] única PFAE contado" at bounding box center [1152, 618] width 353 height 25
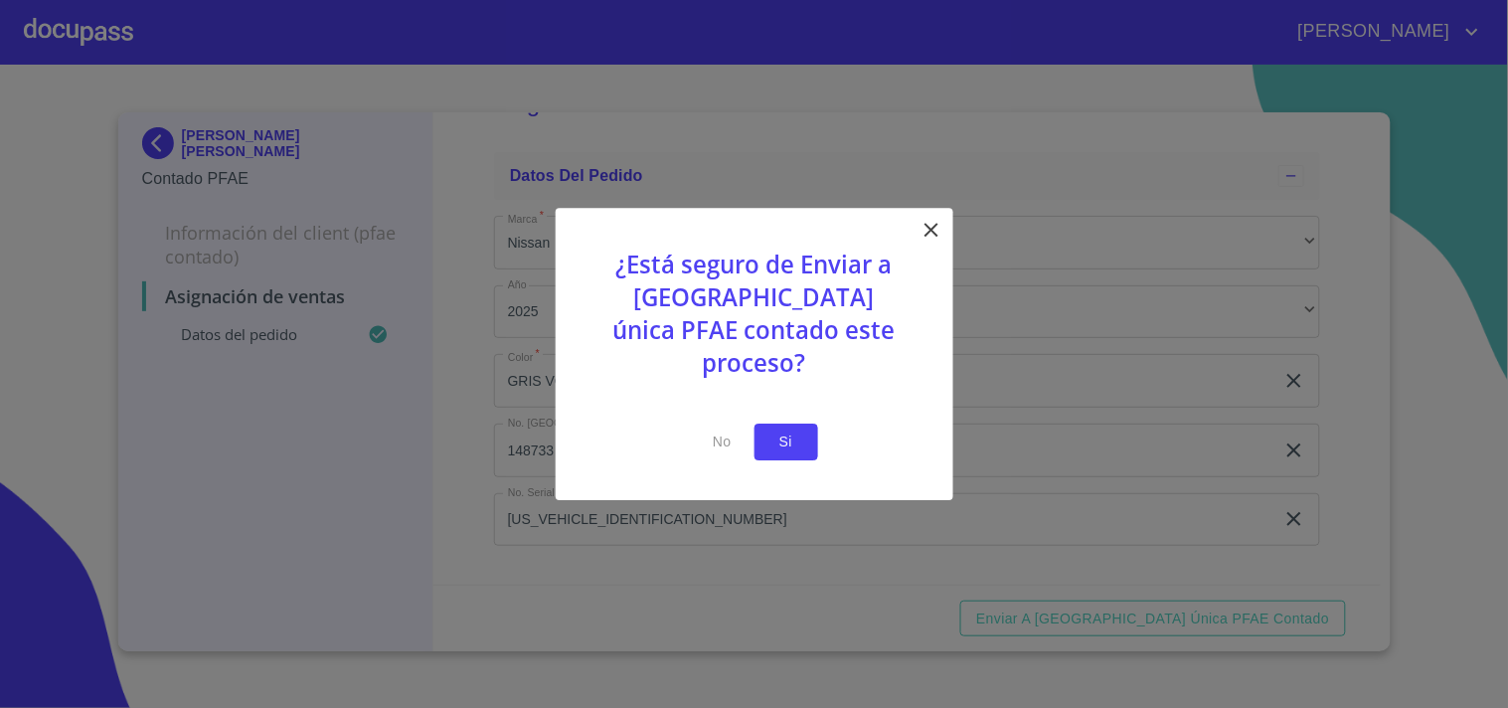
click at [799, 434] on span "Si" at bounding box center [786, 441] width 32 height 25
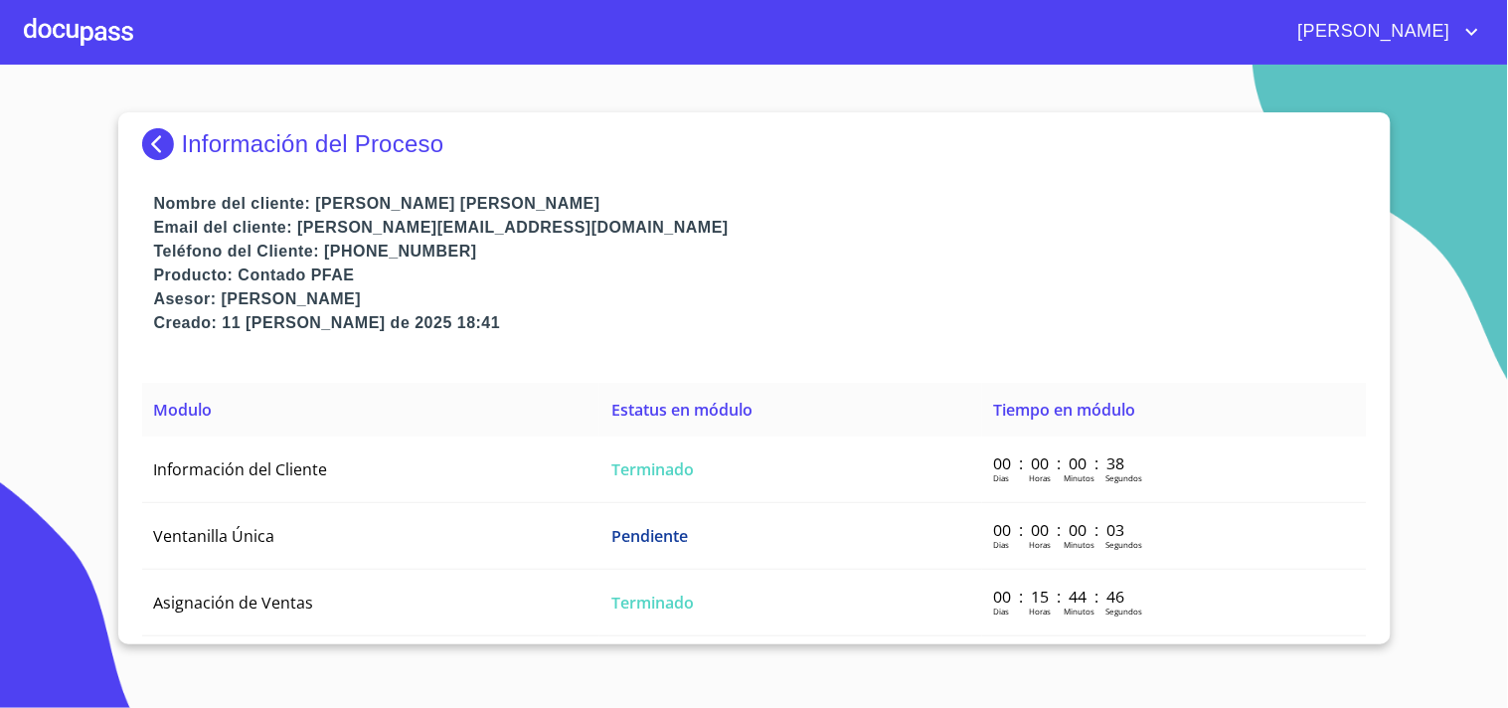
click at [121, 57] on div at bounding box center [78, 32] width 109 height 64
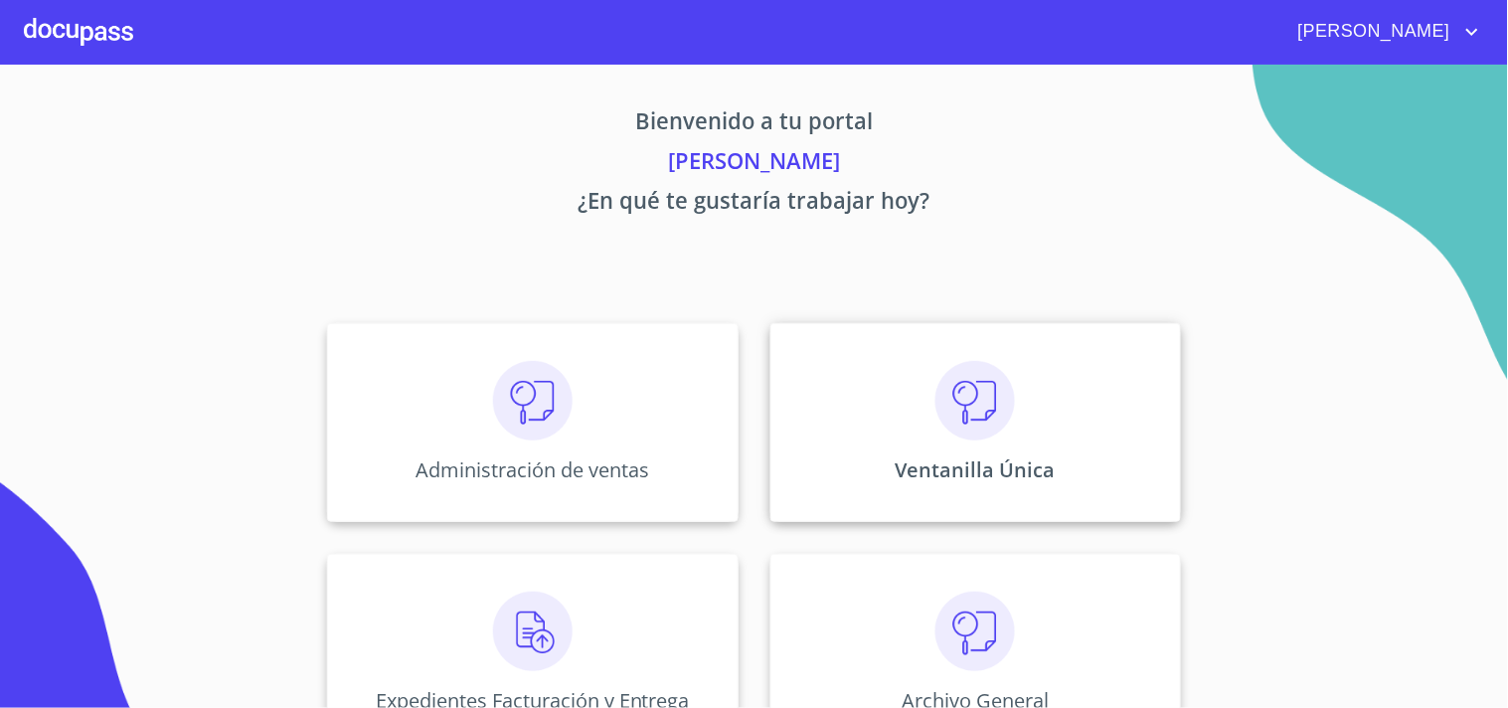
click at [954, 457] on p "Ventanilla Única" at bounding box center [976, 469] width 160 height 27
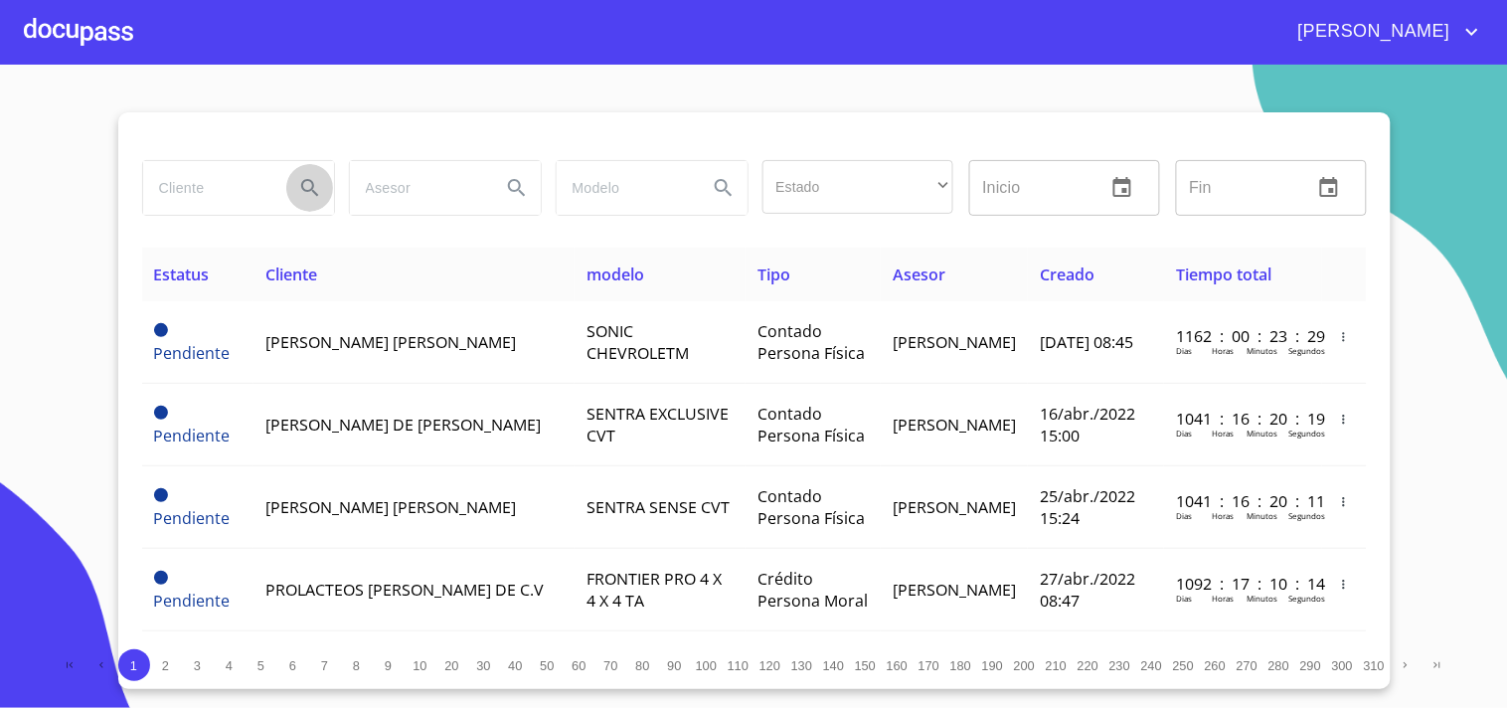
click at [286, 187] on button "Search" at bounding box center [310, 188] width 48 height 48
click at [211, 203] on input "search" at bounding box center [210, 188] width 135 height 54
type input "[PERSON_NAME] [PERSON_NAME]"
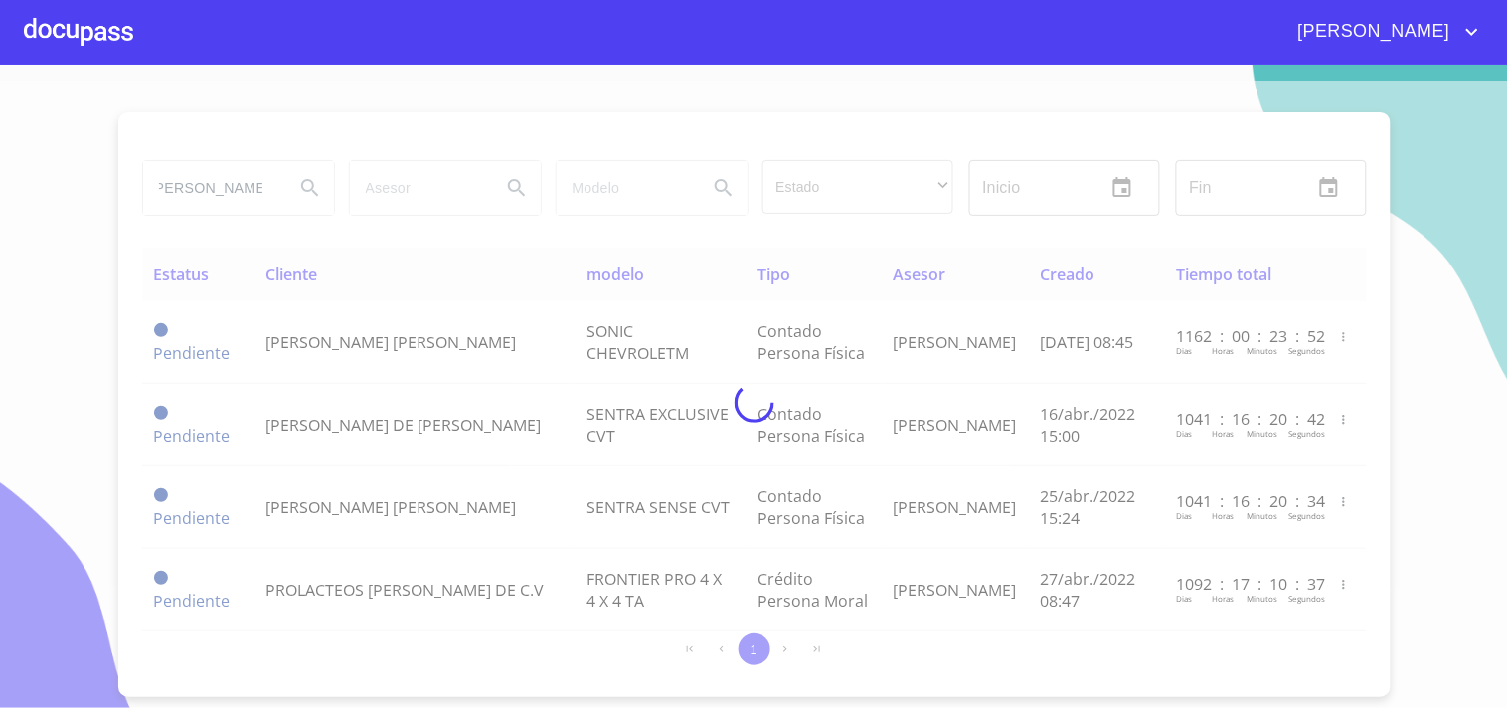
scroll to position [0, 0]
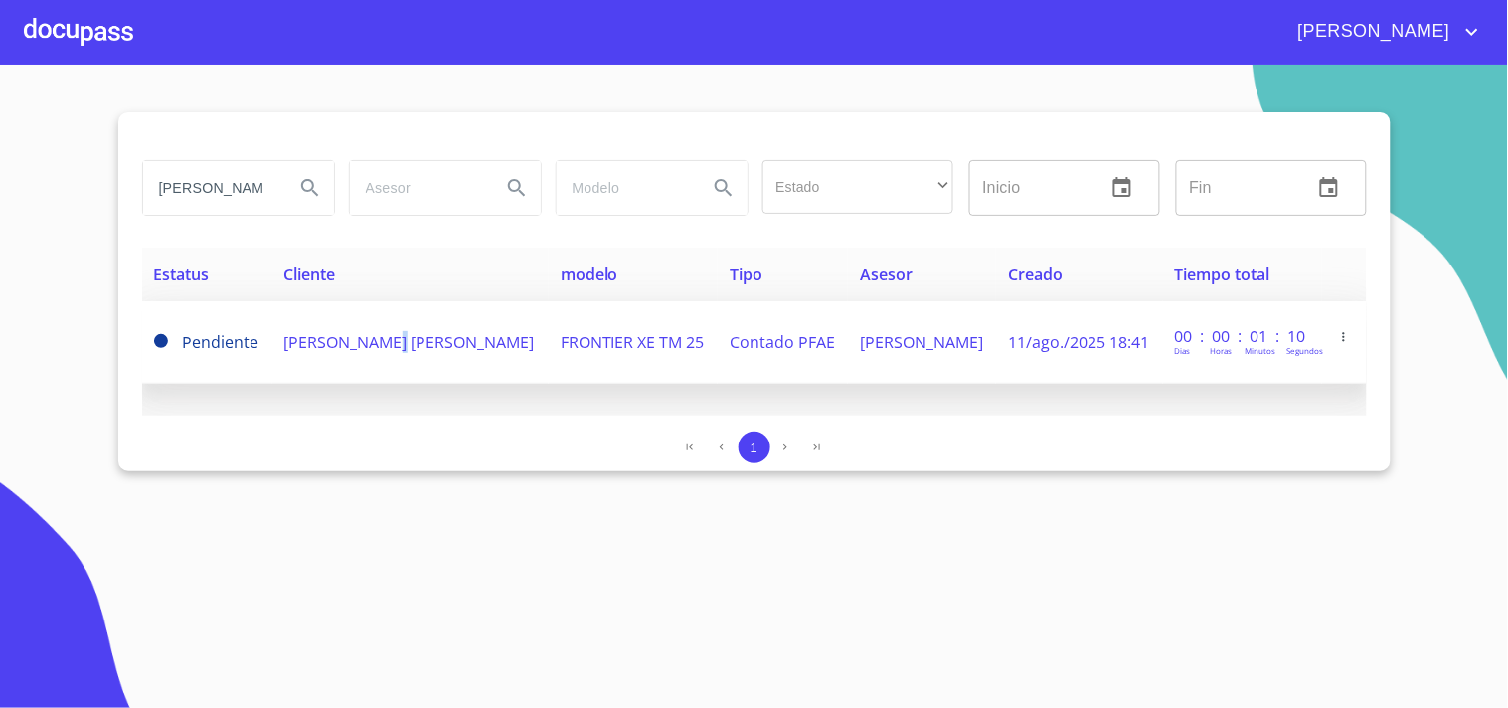
click at [402, 349] on span "[PERSON_NAME] [PERSON_NAME]" at bounding box center [409, 342] width 251 height 22
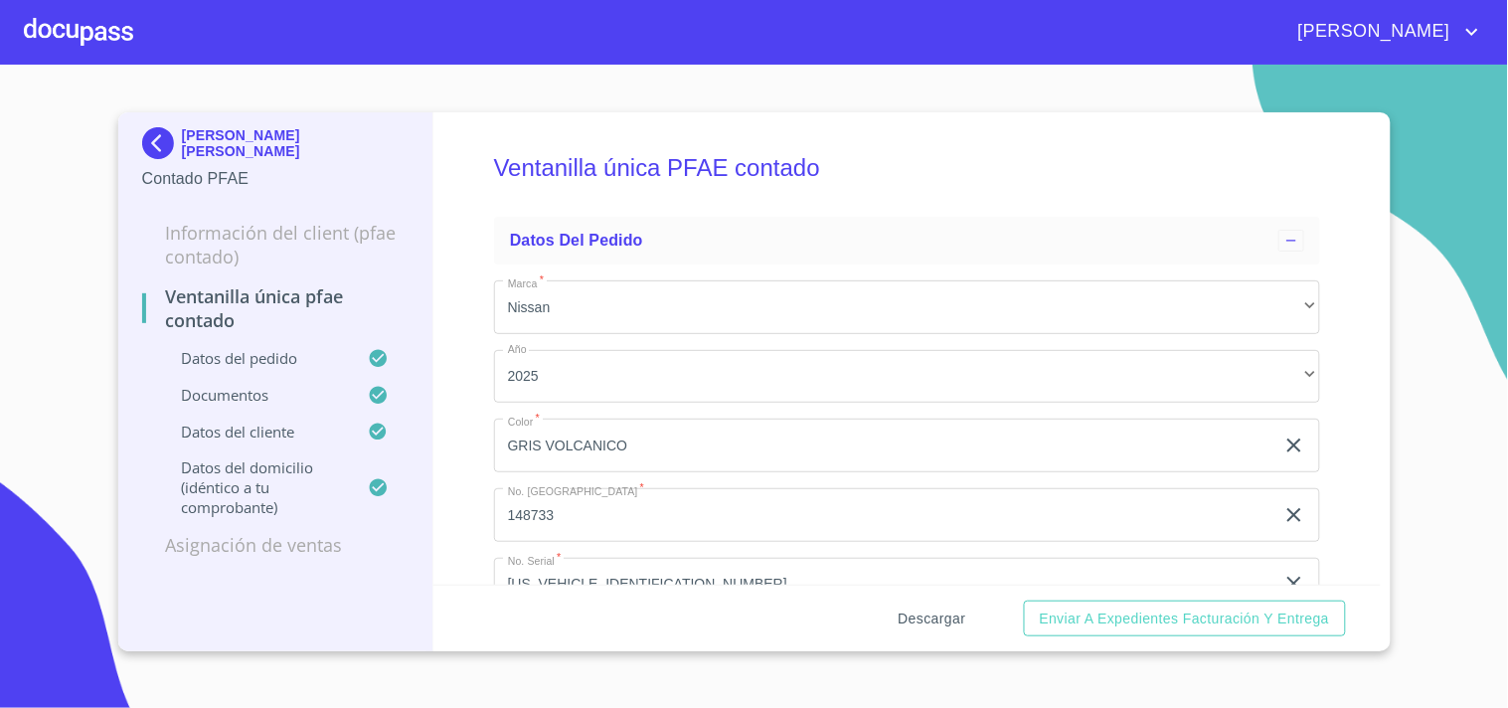
click at [954, 628] on span "Descargar" at bounding box center [933, 618] width 68 height 25
